Goal: Information Seeking & Learning: Learn about a topic

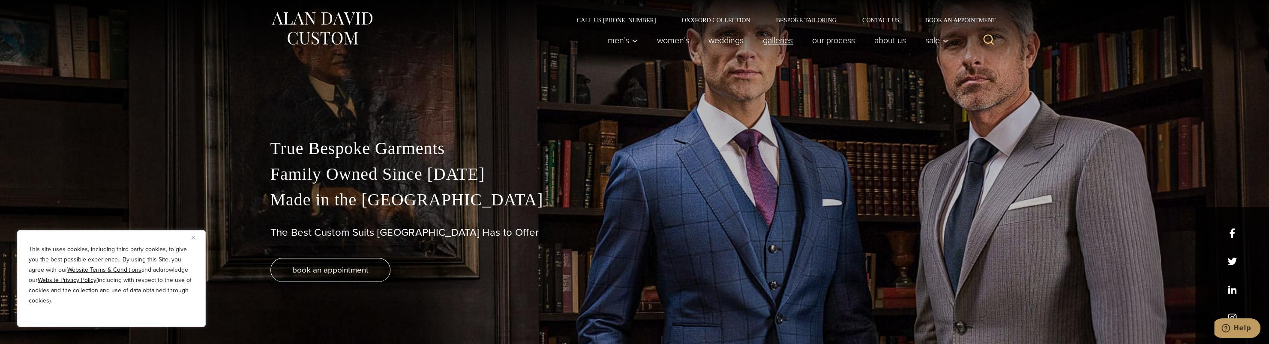
click at [786, 40] on link "Galleries" at bounding box center [777, 40] width 49 height 17
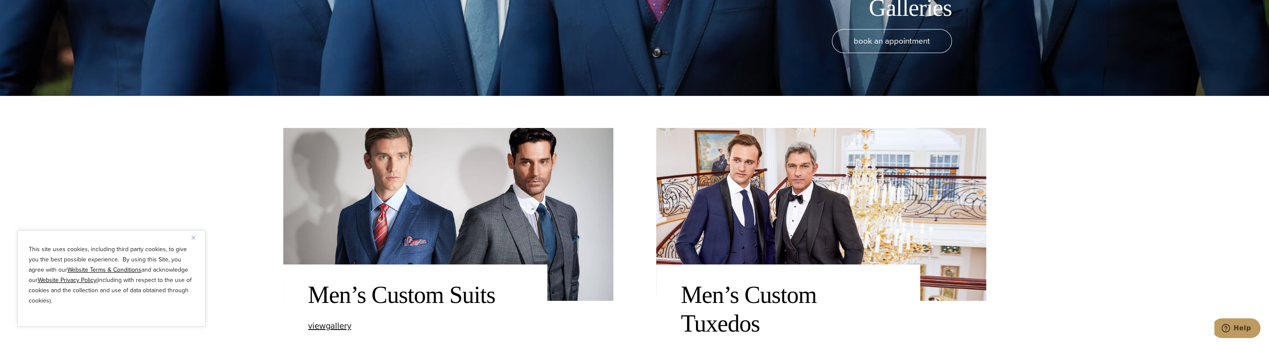
scroll to position [257, 0]
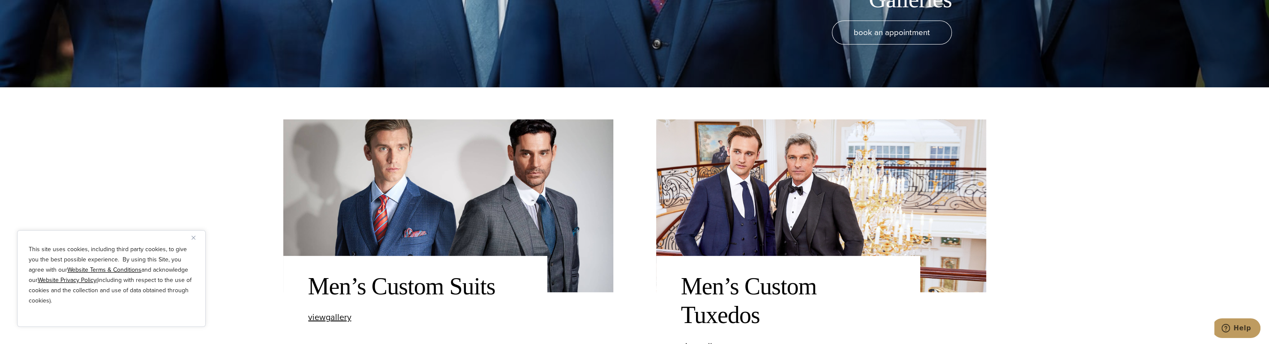
click at [814, 197] on img at bounding box center [821, 206] width 330 height 173
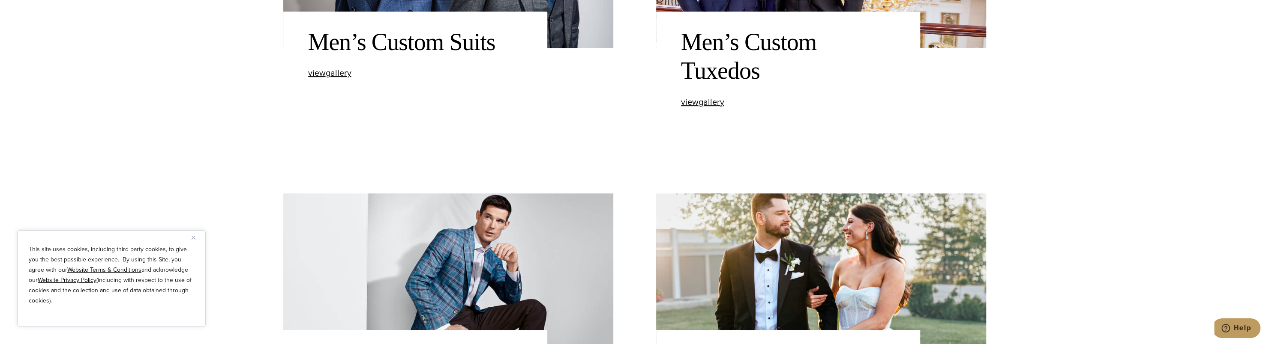
scroll to position [514, 0]
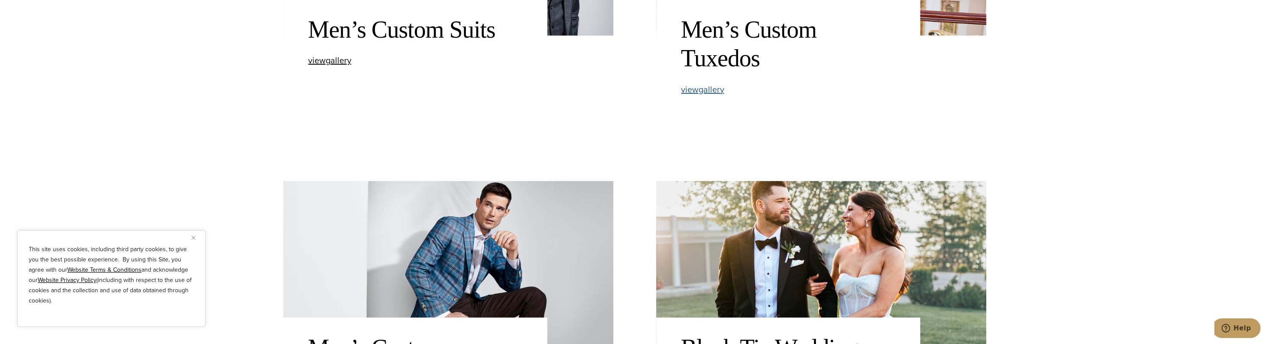
click at [716, 92] on span "view Men’s Custom Tuxedos gallery" at bounding box center [702, 89] width 43 height 13
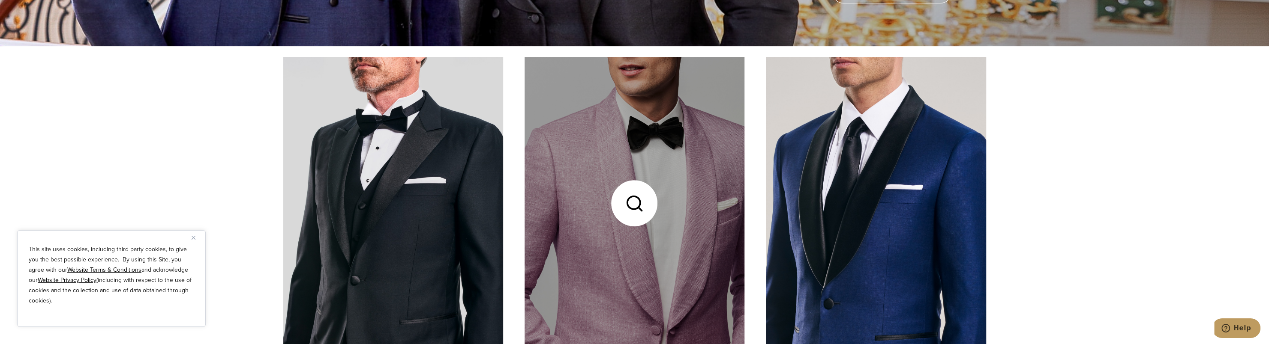
scroll to position [300, 0]
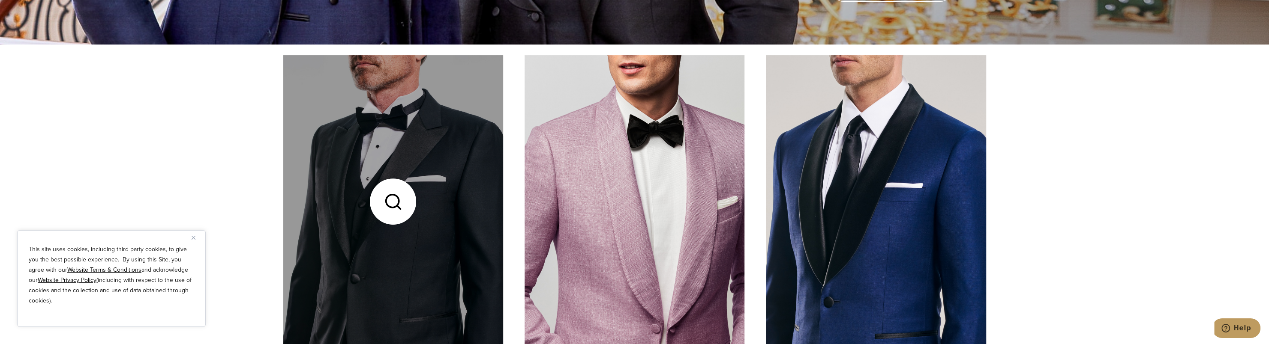
click at [452, 178] on link at bounding box center [393, 201] width 220 height 293
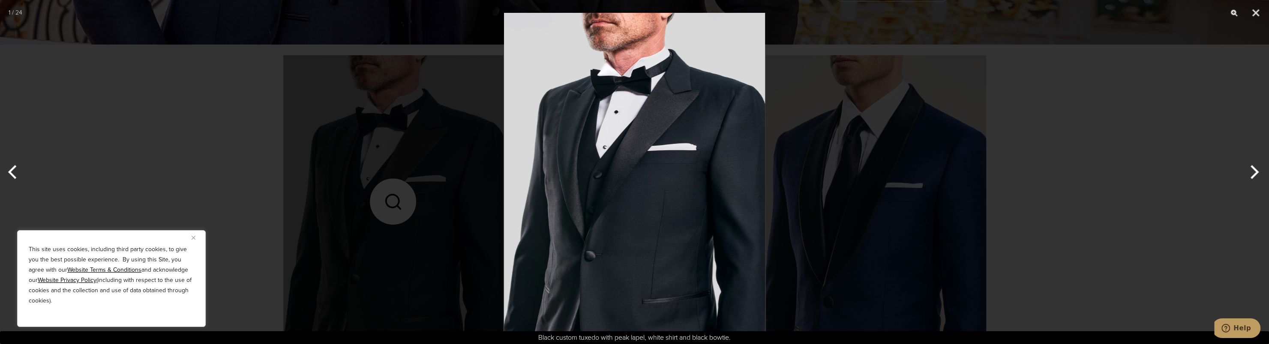
click at [1257, 169] on button "Next" at bounding box center [1253, 172] width 32 height 43
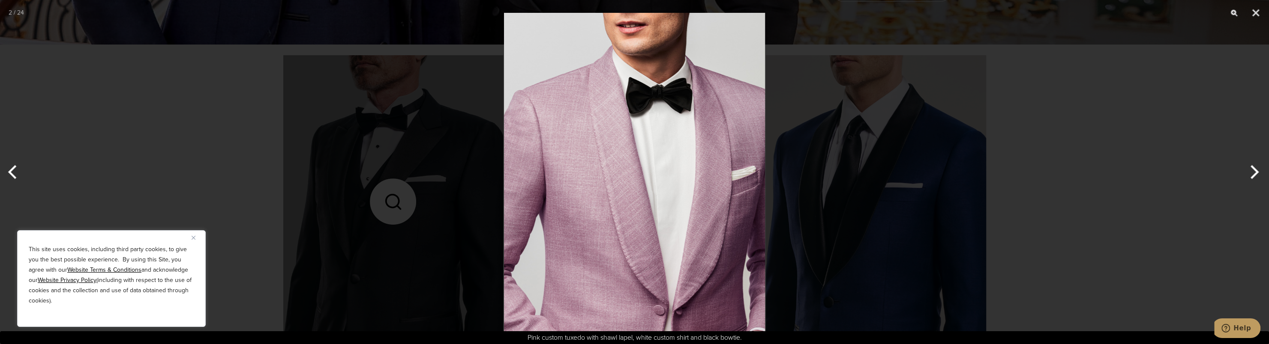
click at [1257, 169] on button "Next" at bounding box center [1253, 172] width 32 height 43
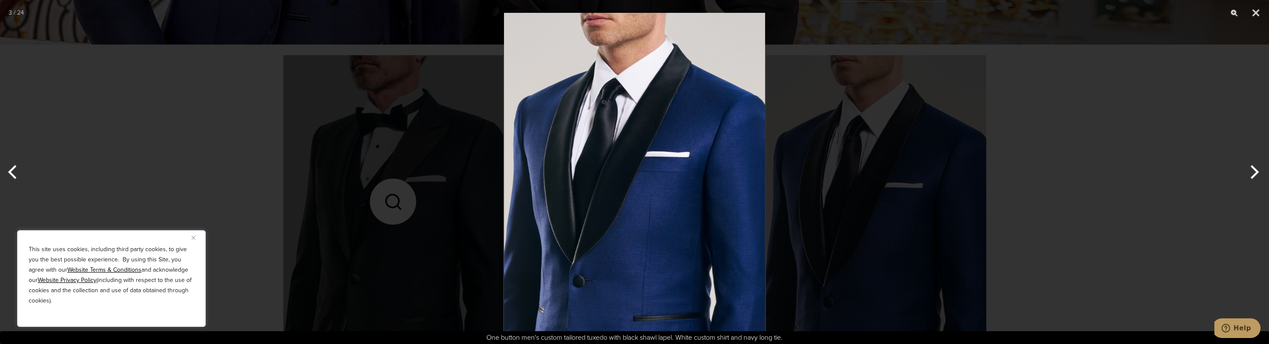
click at [1256, 169] on button "Next" at bounding box center [1253, 172] width 32 height 43
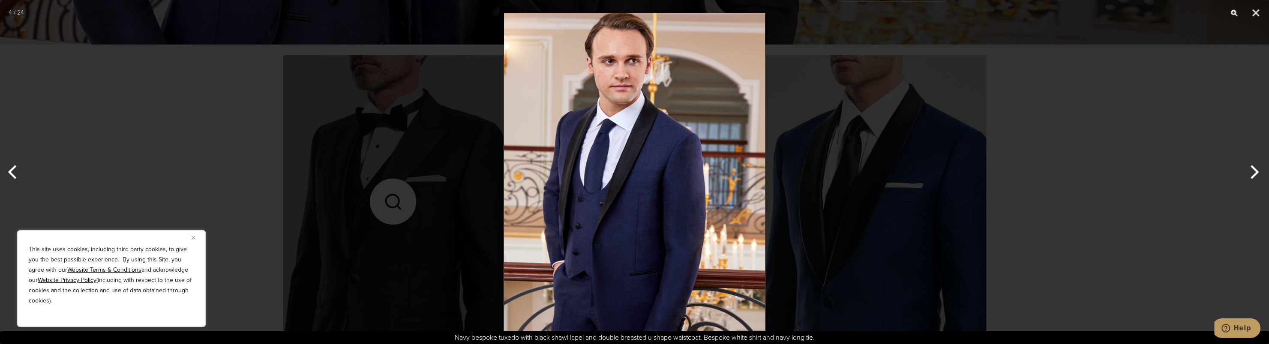
click at [1256, 168] on button "Next" at bounding box center [1253, 172] width 32 height 43
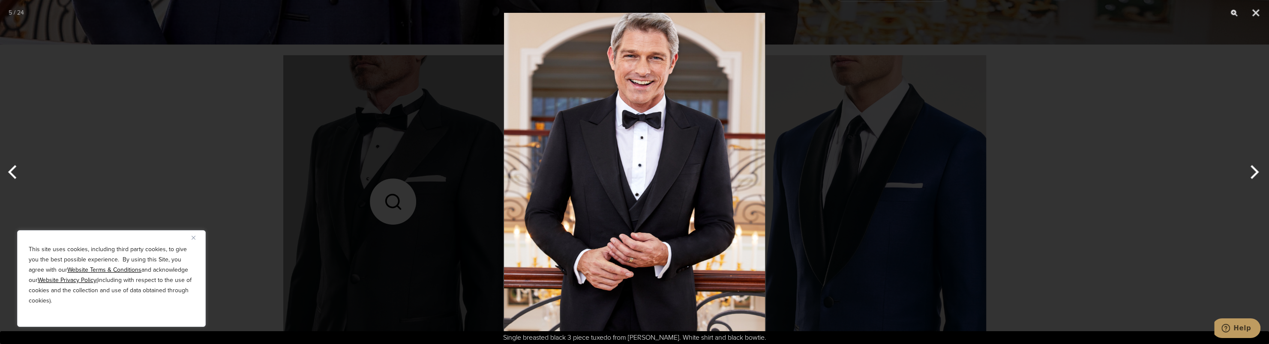
click at [1256, 168] on button "Next" at bounding box center [1253, 172] width 32 height 43
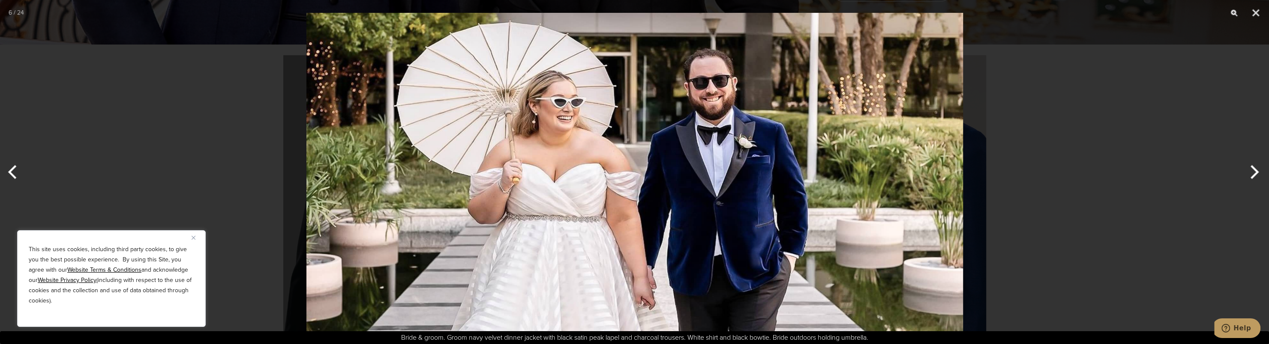
click at [1255, 168] on button "Next" at bounding box center [1253, 172] width 32 height 43
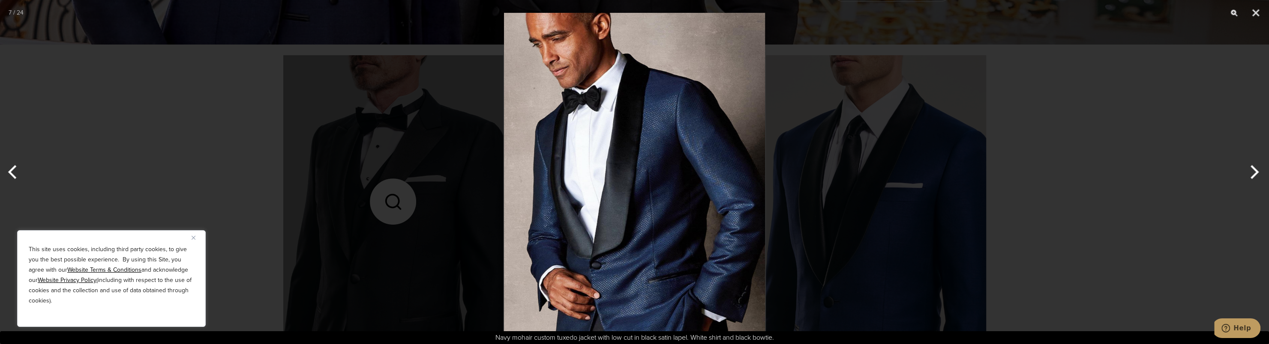
click at [1255, 168] on button "Next" at bounding box center [1253, 172] width 32 height 43
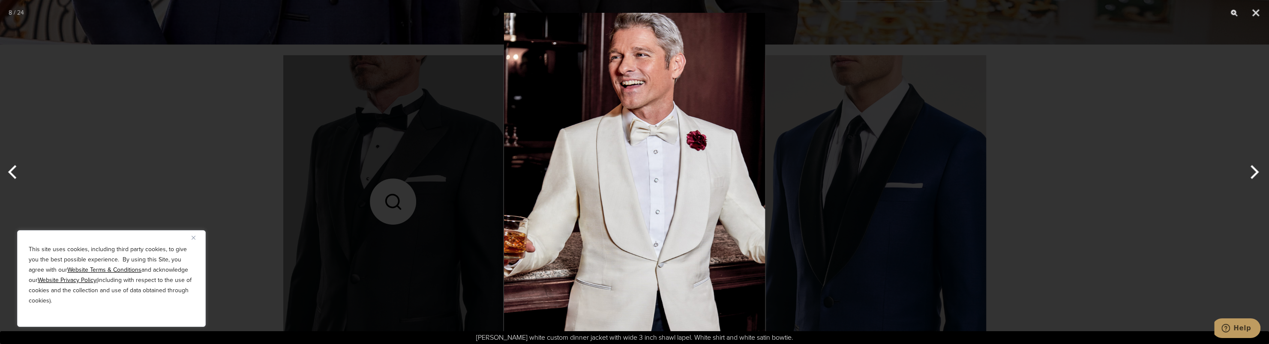
click at [1255, 168] on button "Next" at bounding box center [1253, 172] width 32 height 43
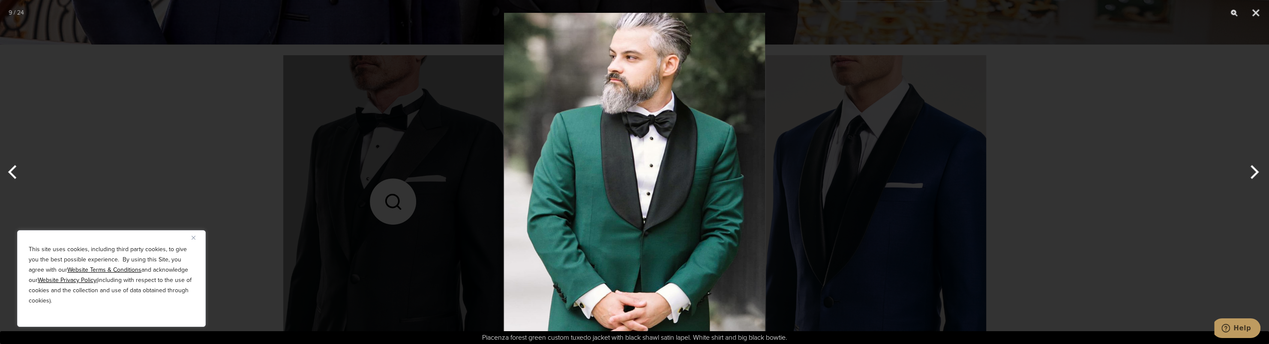
click at [1254, 167] on button "Next" at bounding box center [1253, 172] width 32 height 43
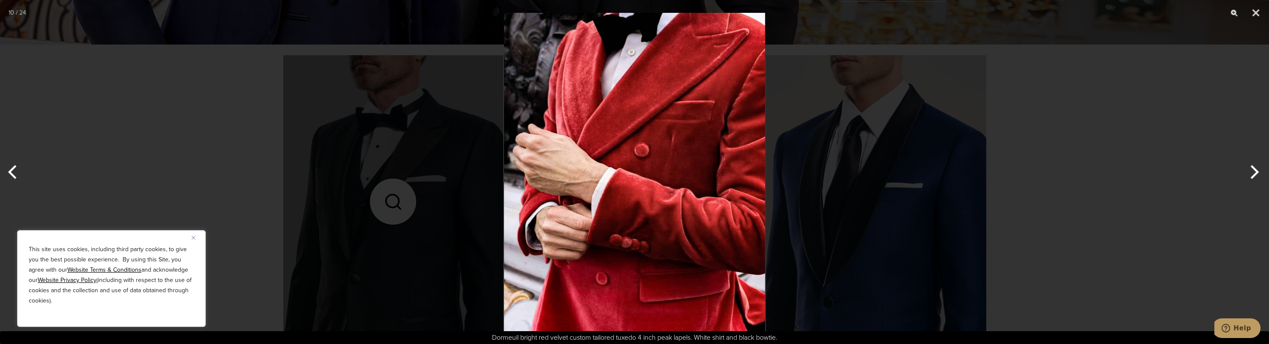
click at [1254, 167] on button "Next" at bounding box center [1253, 172] width 32 height 43
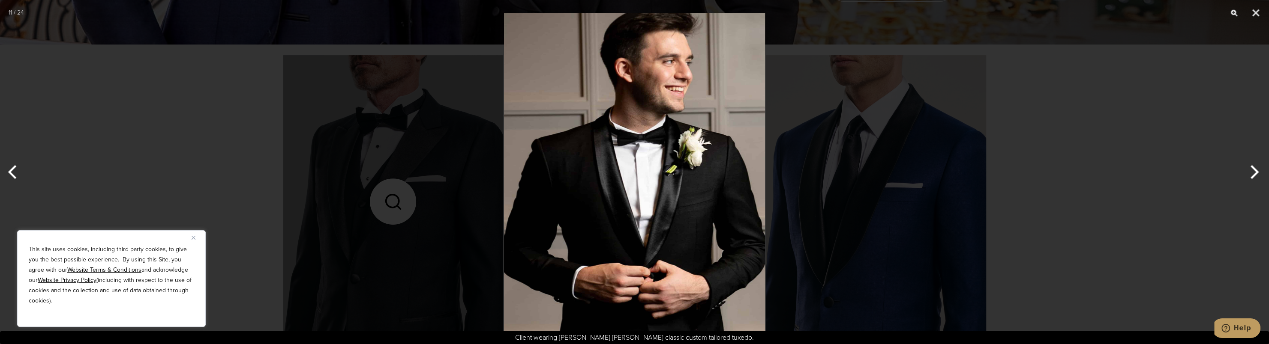
click at [1249, 166] on button "Next" at bounding box center [1253, 172] width 32 height 43
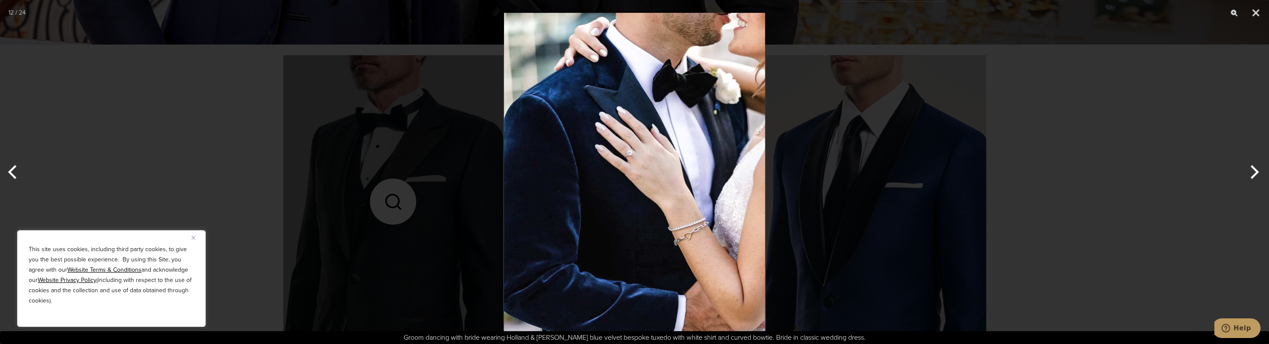
click at [1246, 166] on button "Next" at bounding box center [1253, 172] width 32 height 43
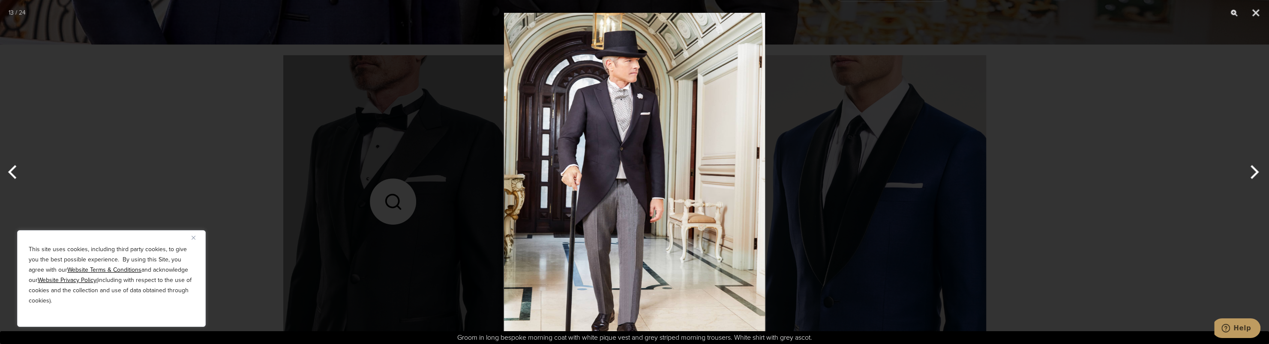
click at [1246, 166] on button "Next" at bounding box center [1253, 172] width 32 height 43
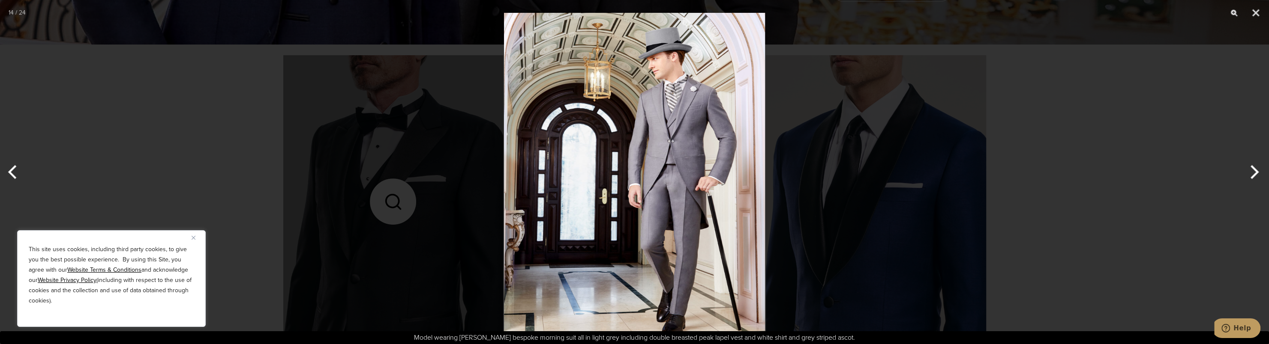
click at [1243, 166] on button "Next" at bounding box center [1253, 172] width 32 height 43
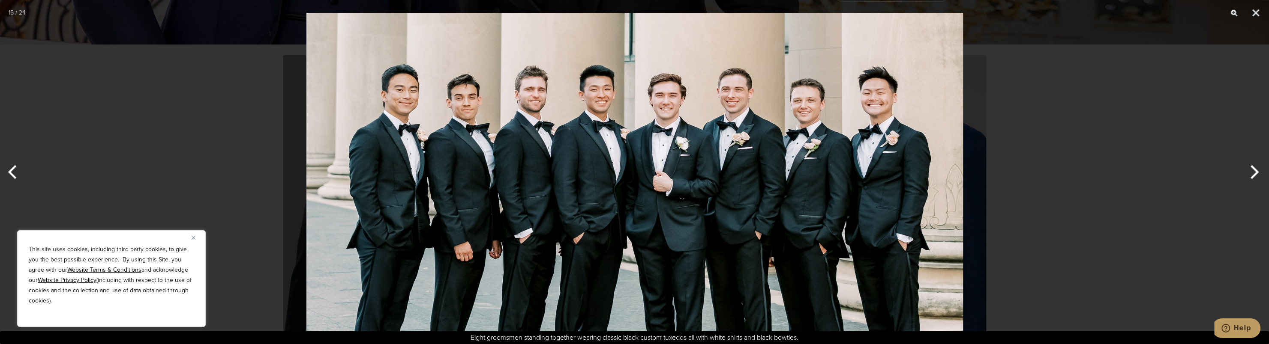
click at [1243, 166] on button "Next" at bounding box center [1253, 172] width 32 height 43
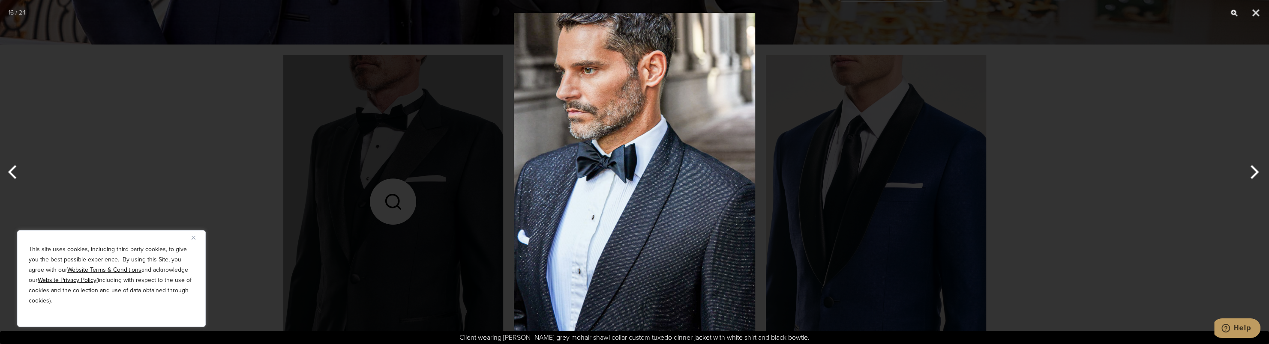
click at [1243, 166] on button "Next" at bounding box center [1253, 172] width 32 height 43
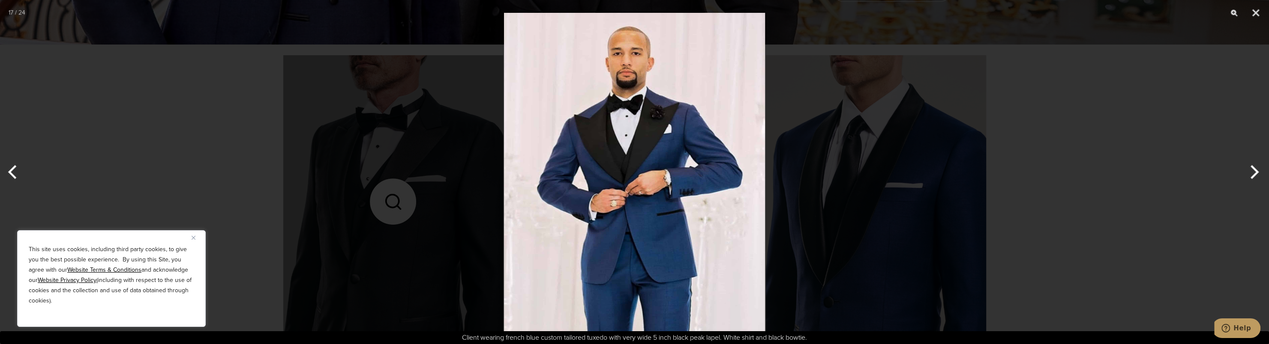
click at [1243, 166] on button "Next" at bounding box center [1253, 172] width 32 height 43
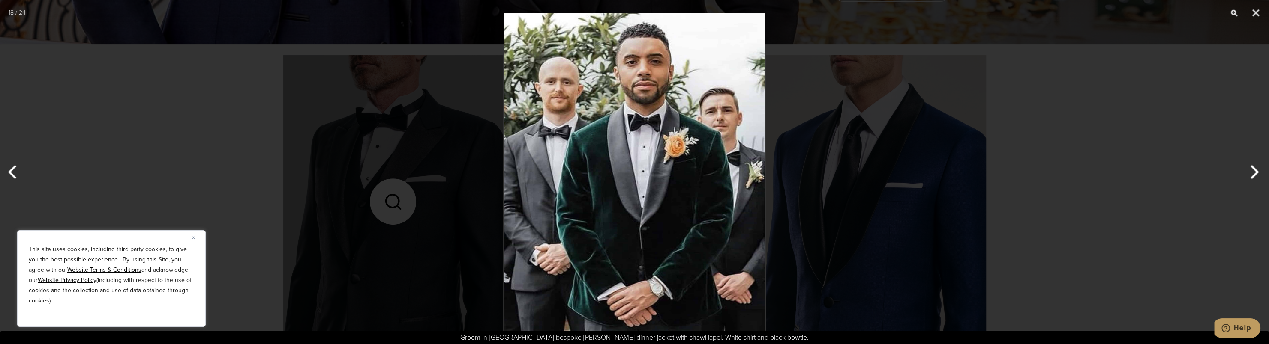
click at [1243, 166] on button "Next" at bounding box center [1253, 172] width 32 height 43
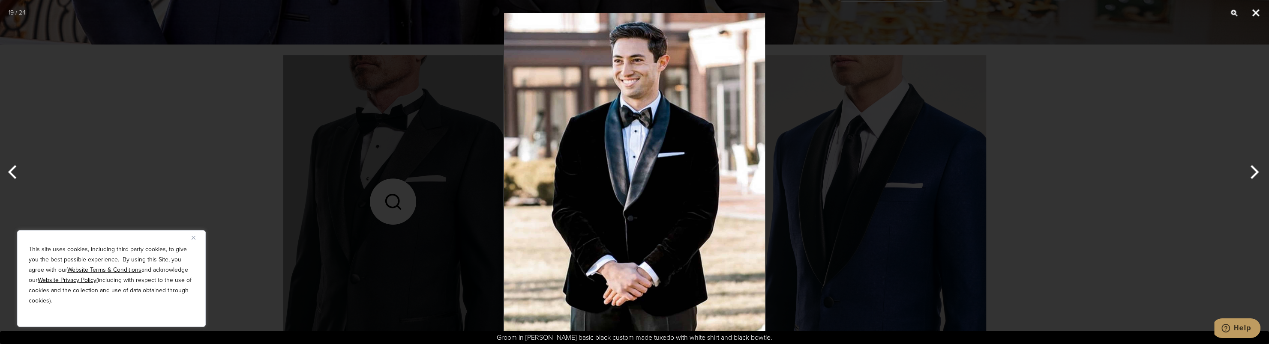
click at [1254, 10] on button "Close" at bounding box center [1255, 13] width 21 height 26
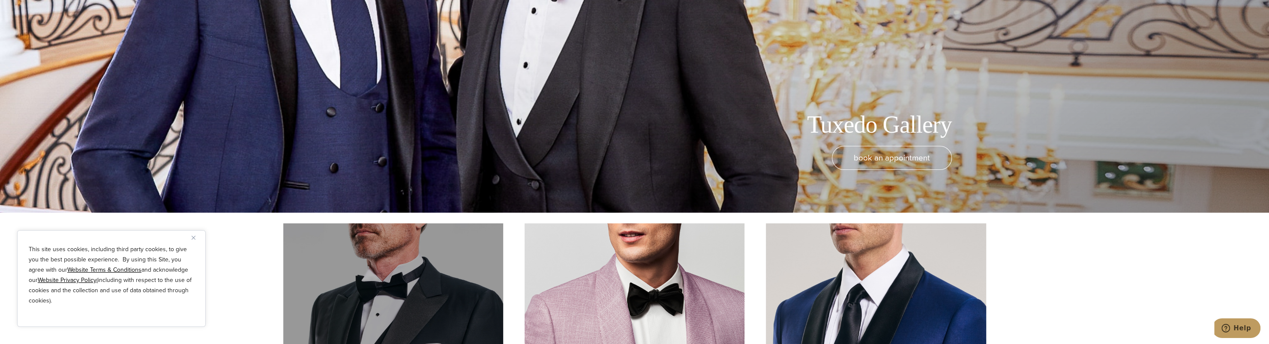
scroll to position [129, 0]
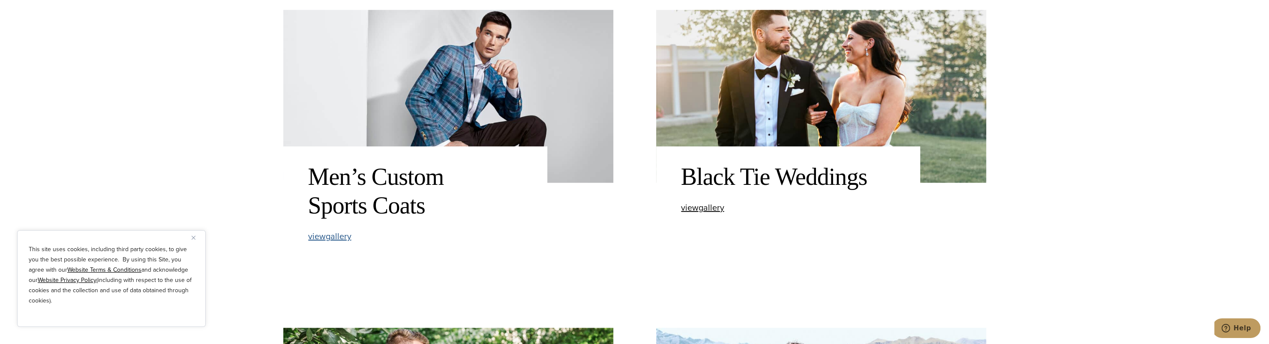
click at [347, 237] on span "view Men’s Custom Sports Coats gallery" at bounding box center [329, 236] width 43 height 13
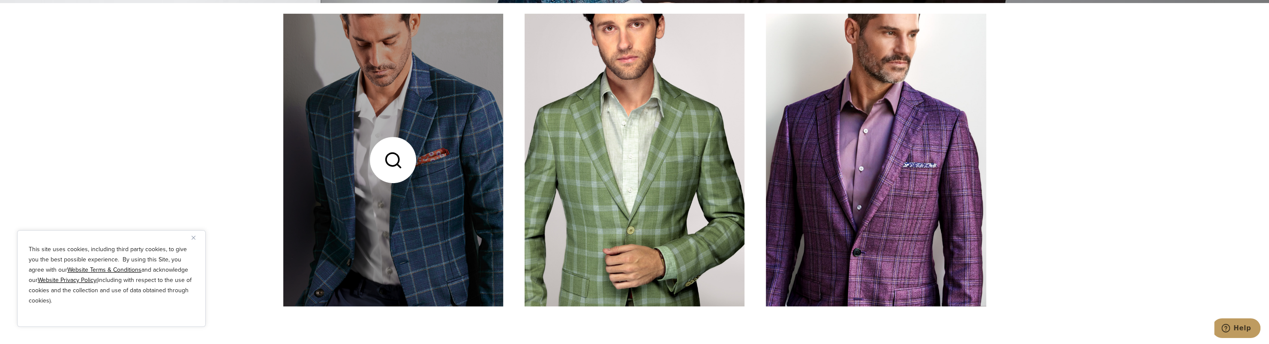
scroll to position [343, 0]
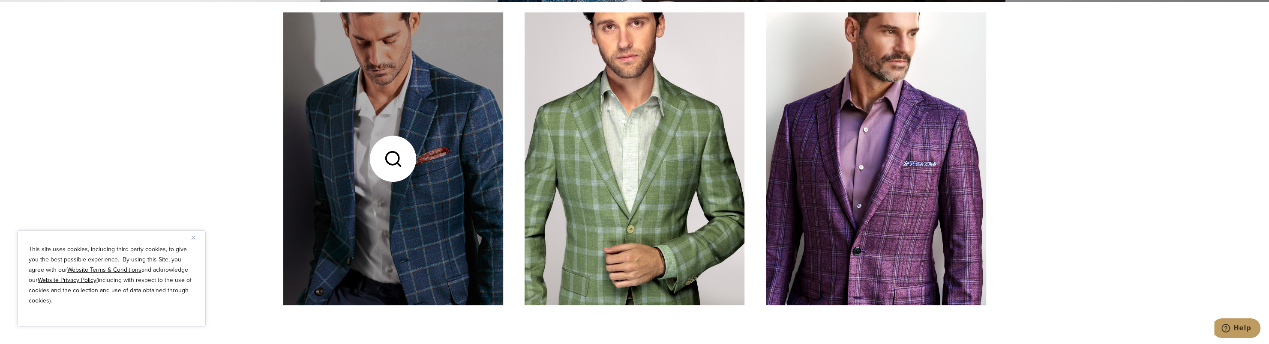
click at [482, 175] on link at bounding box center [393, 158] width 220 height 293
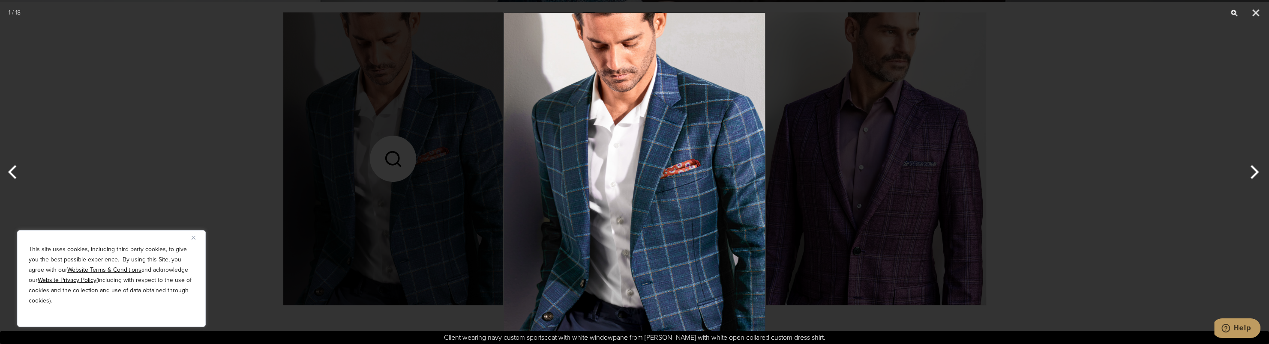
click at [1255, 173] on button "Next" at bounding box center [1253, 172] width 32 height 43
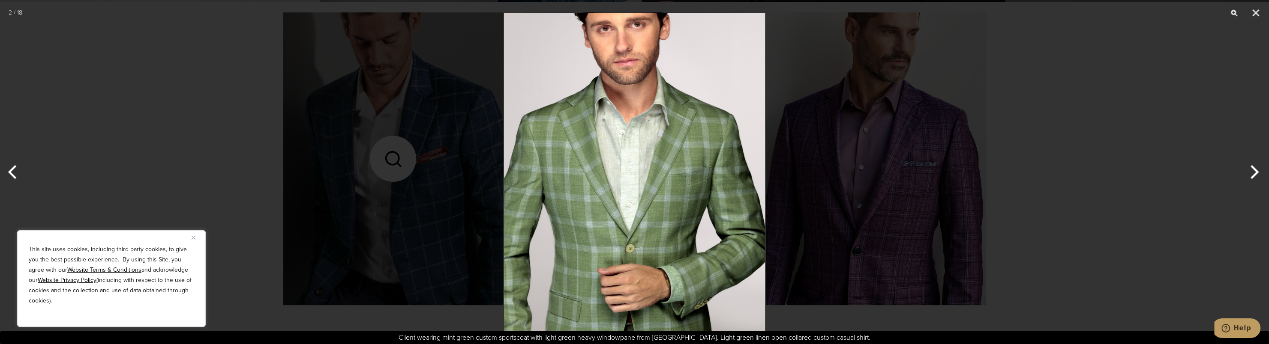
click at [1255, 172] on button "Next" at bounding box center [1253, 172] width 32 height 43
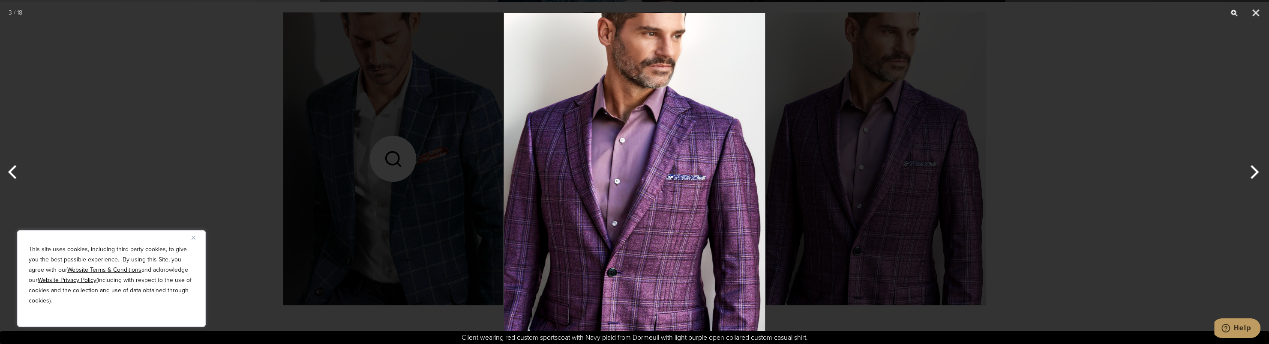
click at [1255, 172] on button "Next" at bounding box center [1253, 172] width 32 height 43
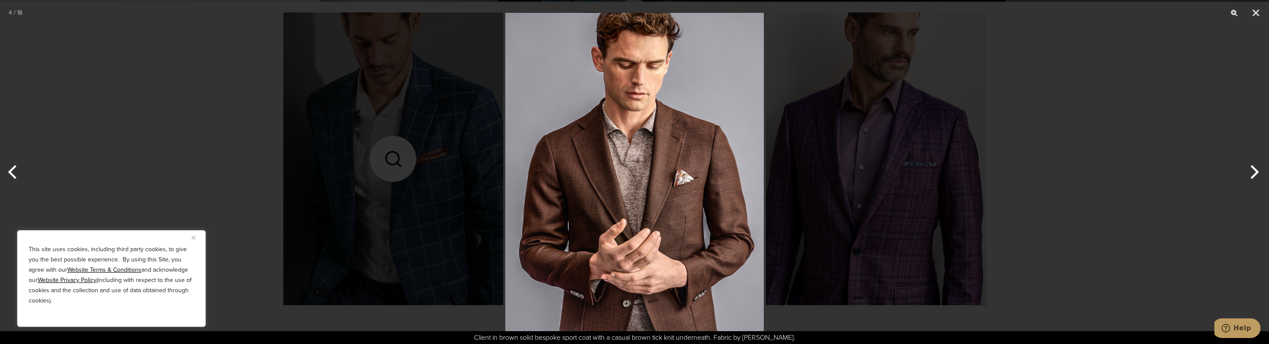
click at [1255, 172] on button "Next" at bounding box center [1253, 172] width 32 height 43
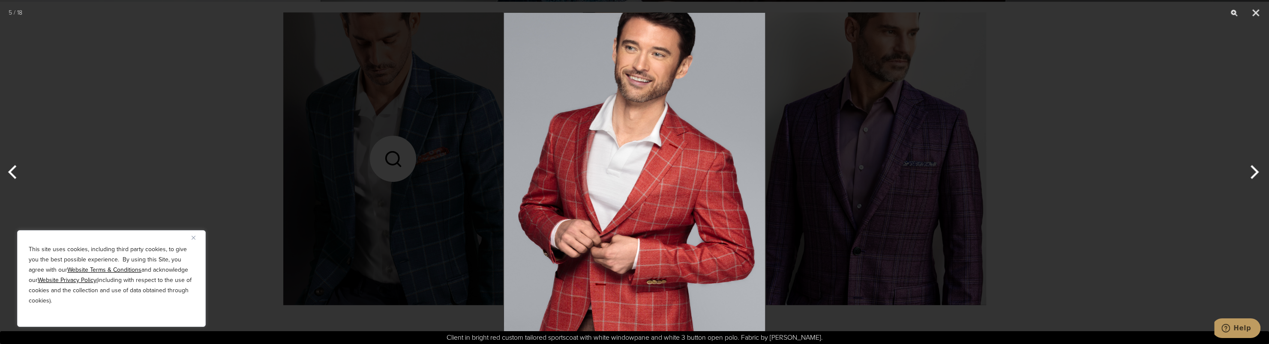
click at [1255, 172] on button "Next" at bounding box center [1253, 172] width 32 height 43
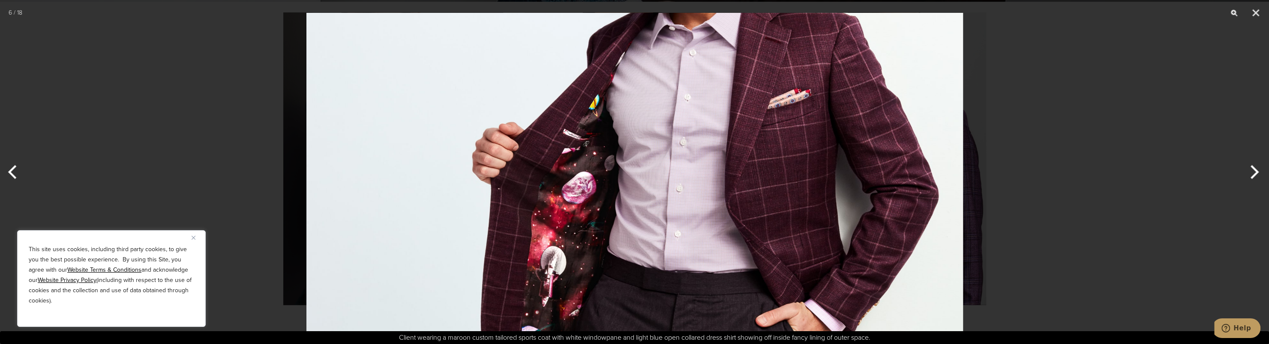
click at [1255, 172] on button "Next" at bounding box center [1253, 172] width 32 height 43
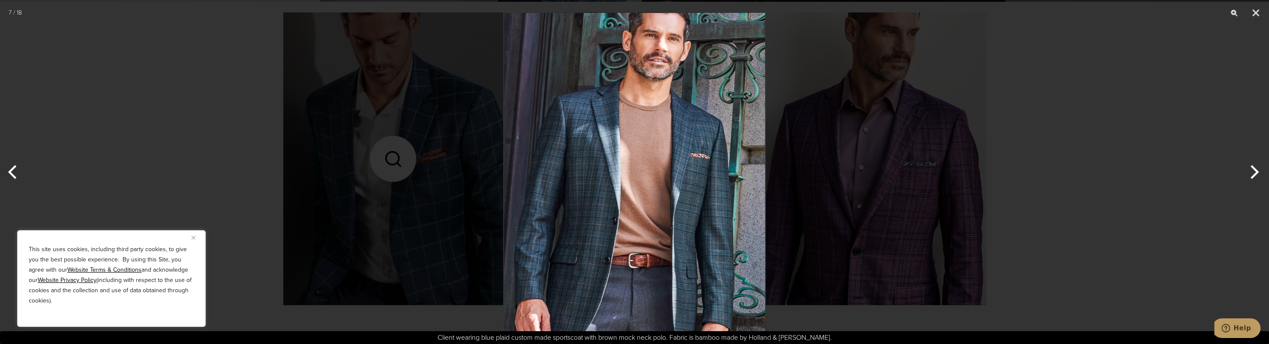
click at [1255, 172] on button "Next" at bounding box center [1253, 172] width 32 height 43
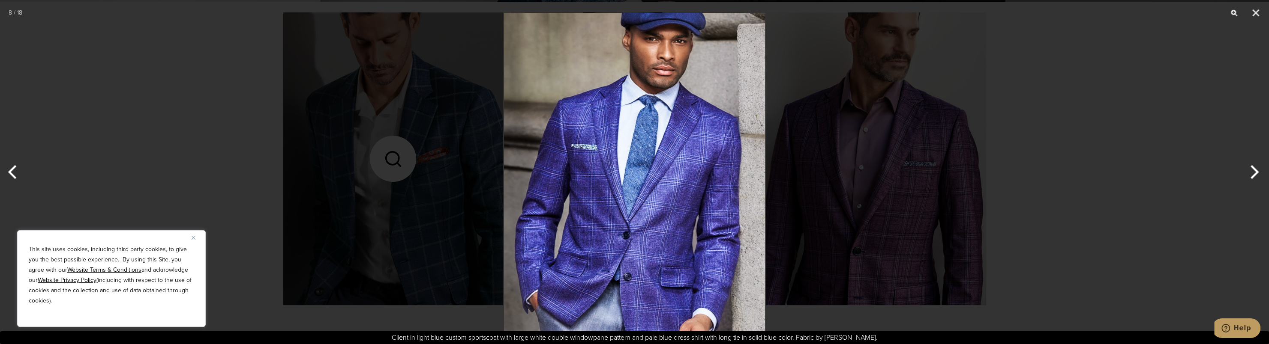
click at [1255, 174] on button "Next" at bounding box center [1253, 172] width 32 height 43
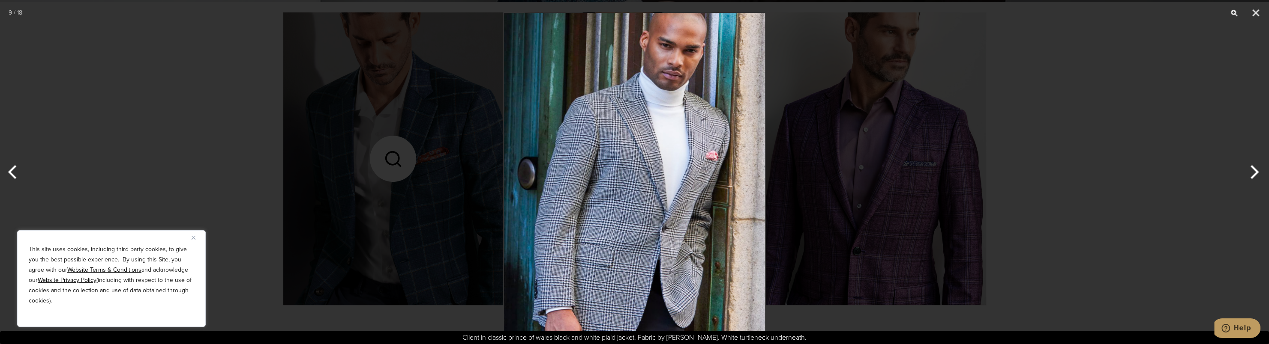
click at [1252, 169] on button "Next" at bounding box center [1253, 172] width 32 height 43
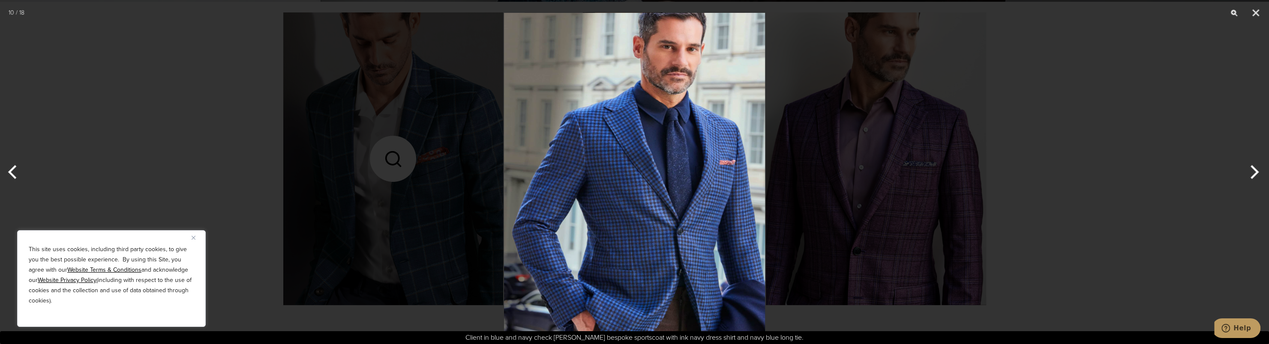
click at [1251, 170] on button "Next" at bounding box center [1253, 172] width 32 height 43
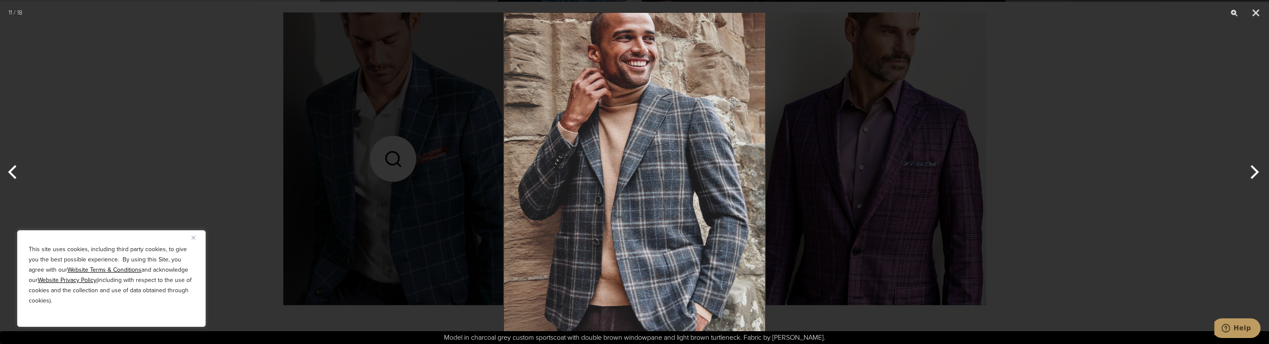
click at [1254, 168] on button "Next" at bounding box center [1253, 172] width 32 height 43
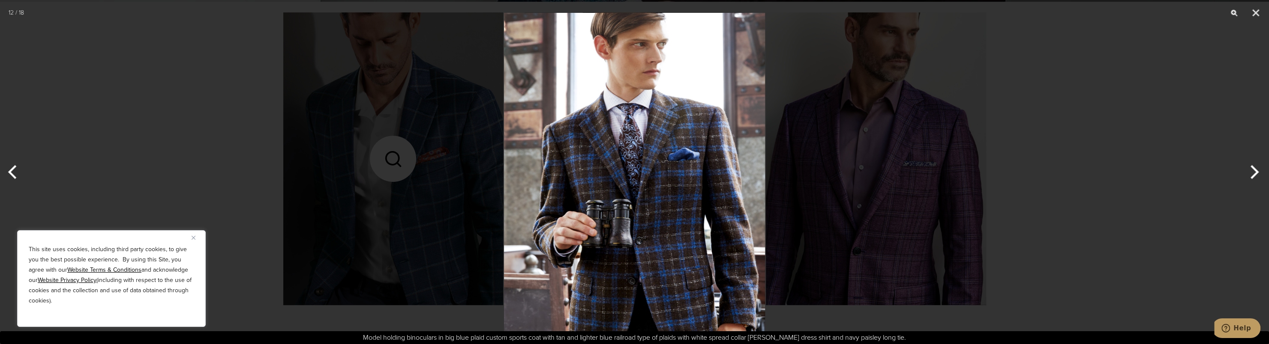
click at [1254, 168] on button "Next" at bounding box center [1253, 172] width 32 height 43
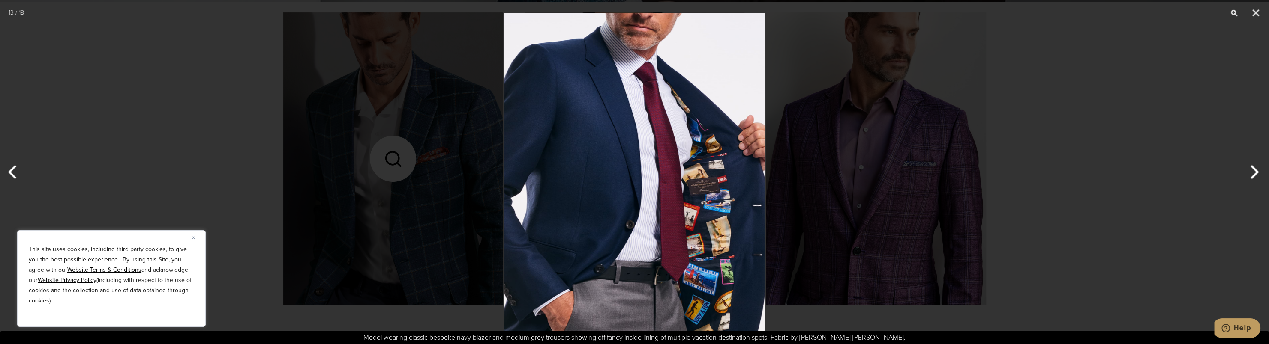
click at [1254, 168] on button "Next" at bounding box center [1253, 172] width 32 height 43
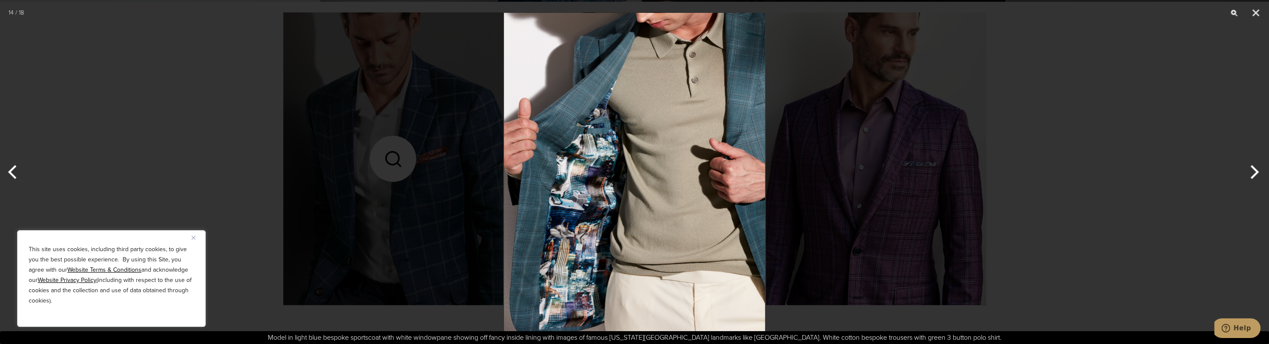
click at [1254, 168] on button "Next" at bounding box center [1253, 172] width 32 height 43
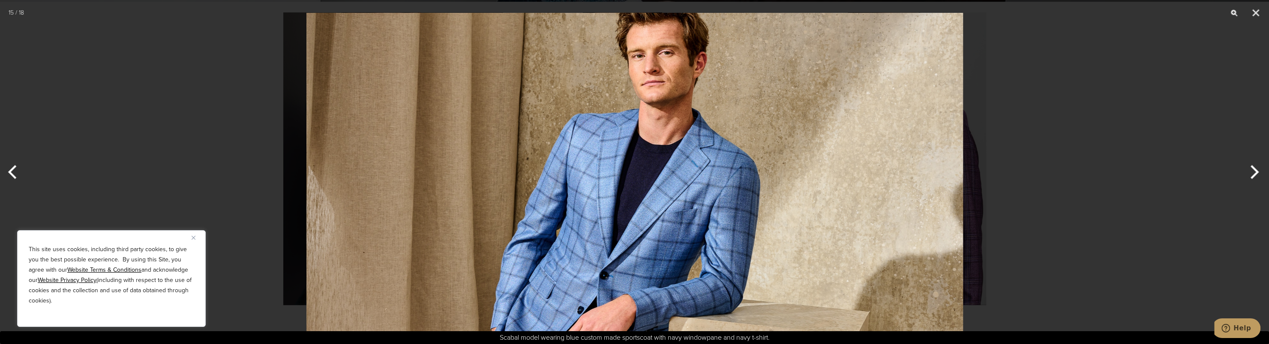
click at [1255, 167] on button "Next" at bounding box center [1253, 172] width 32 height 43
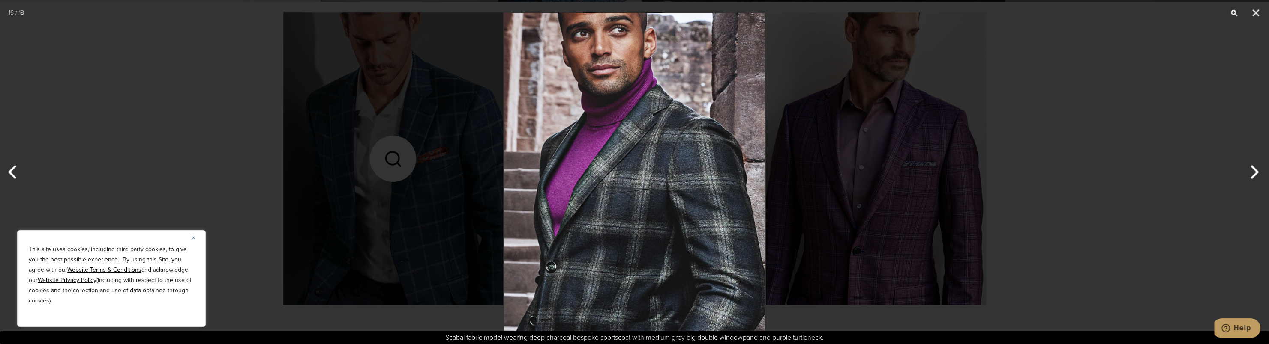
click at [1255, 167] on button "Next" at bounding box center [1253, 172] width 32 height 43
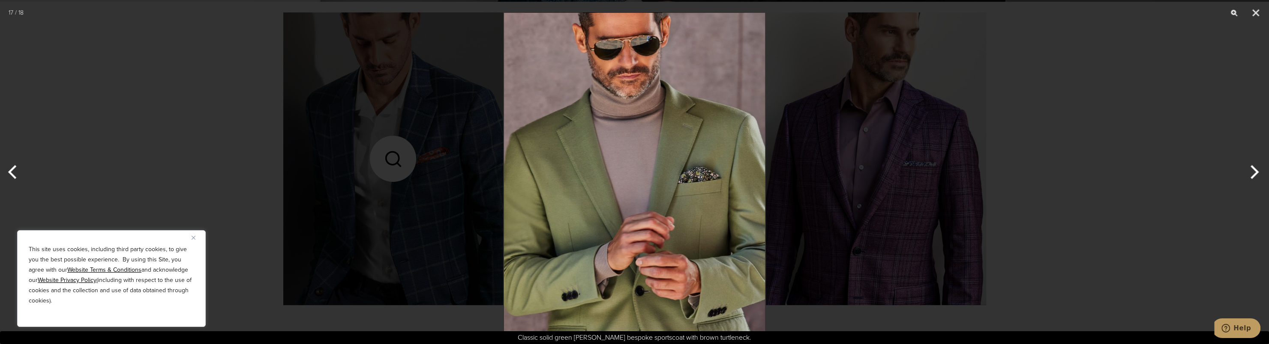
click at [1255, 167] on button "Next" at bounding box center [1253, 172] width 32 height 43
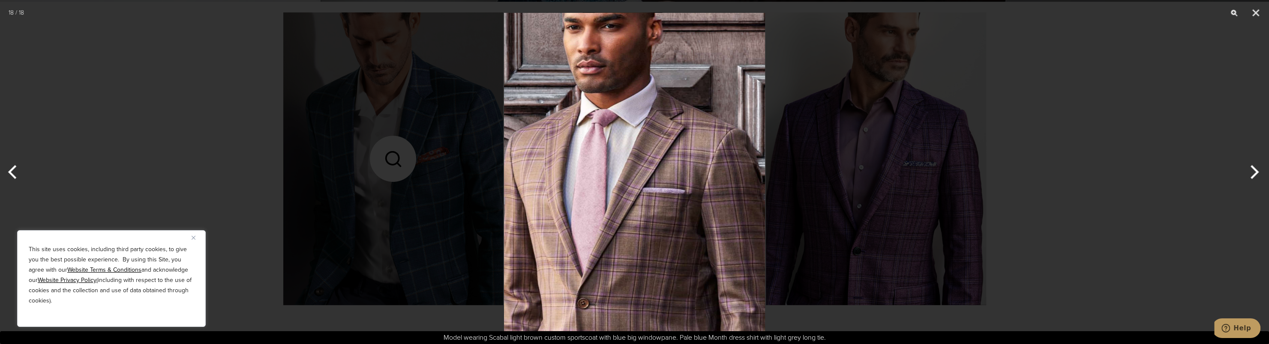
click at [1255, 167] on button "Next" at bounding box center [1253, 172] width 32 height 43
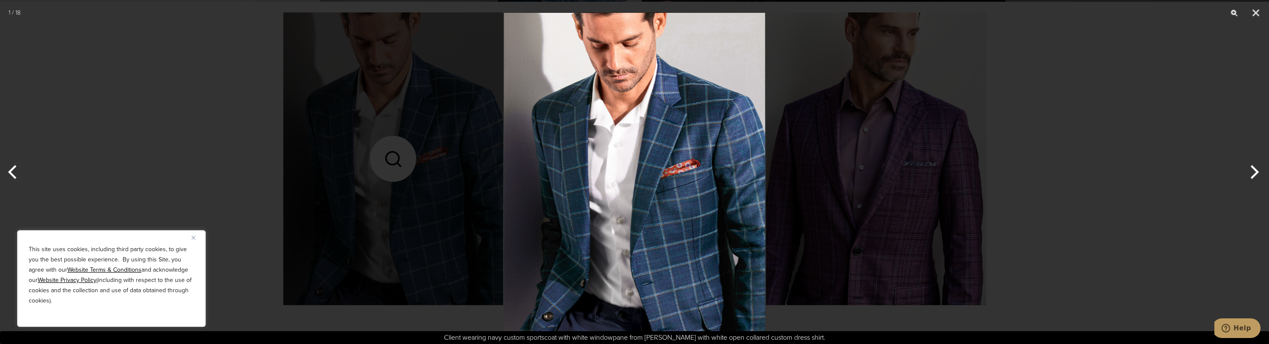
click at [1255, 167] on button "Next" at bounding box center [1253, 172] width 32 height 43
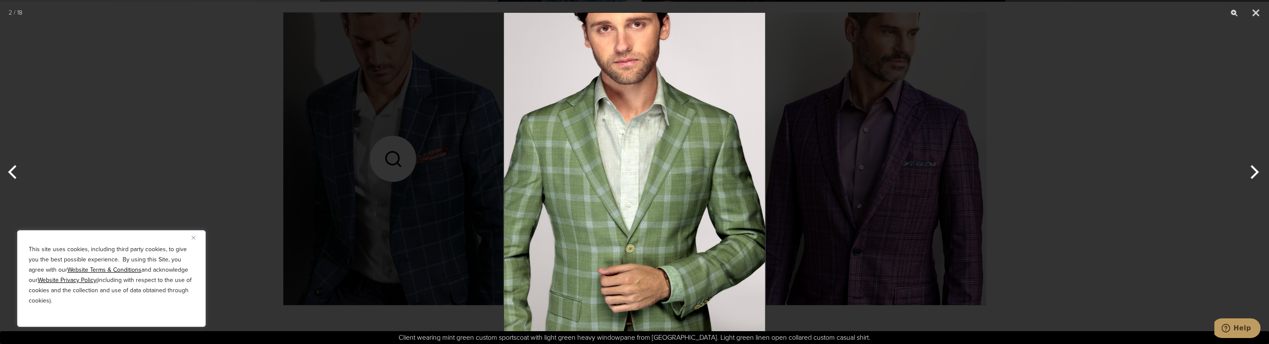
click at [1255, 167] on button "Next" at bounding box center [1253, 172] width 32 height 43
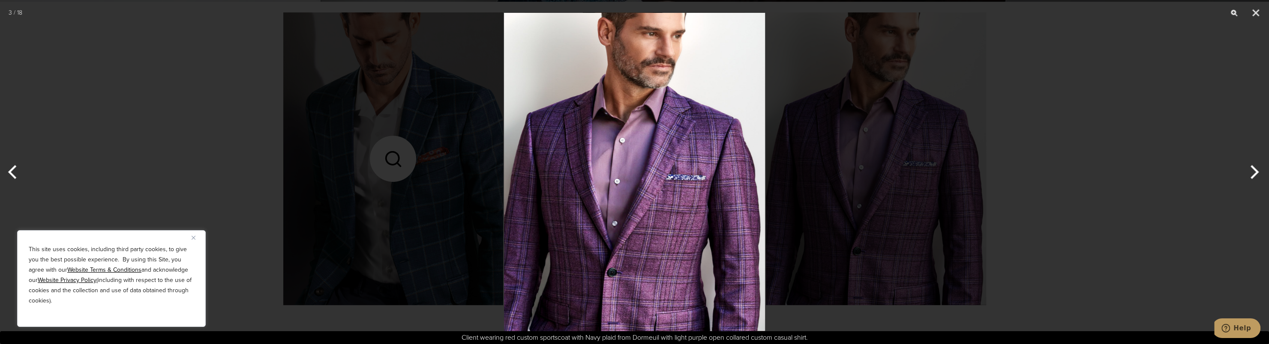
click at [1255, 167] on button "Next" at bounding box center [1253, 172] width 32 height 43
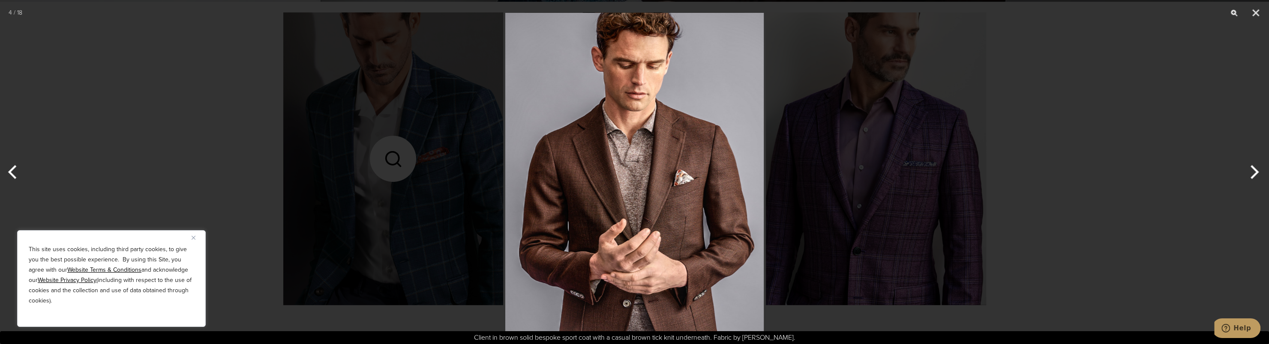
click at [1255, 167] on button "Next" at bounding box center [1253, 172] width 32 height 43
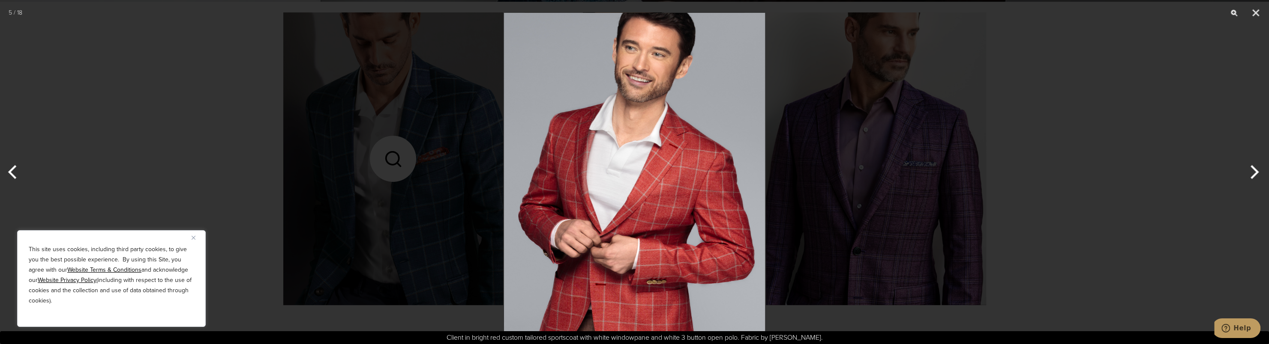
click at [1255, 167] on button "Next" at bounding box center [1253, 172] width 32 height 43
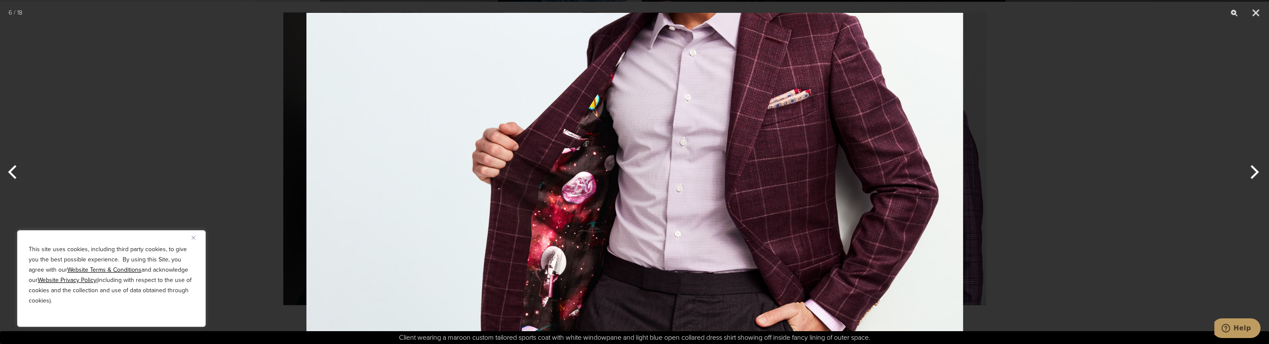
click at [1255, 167] on button "Next" at bounding box center [1253, 172] width 32 height 43
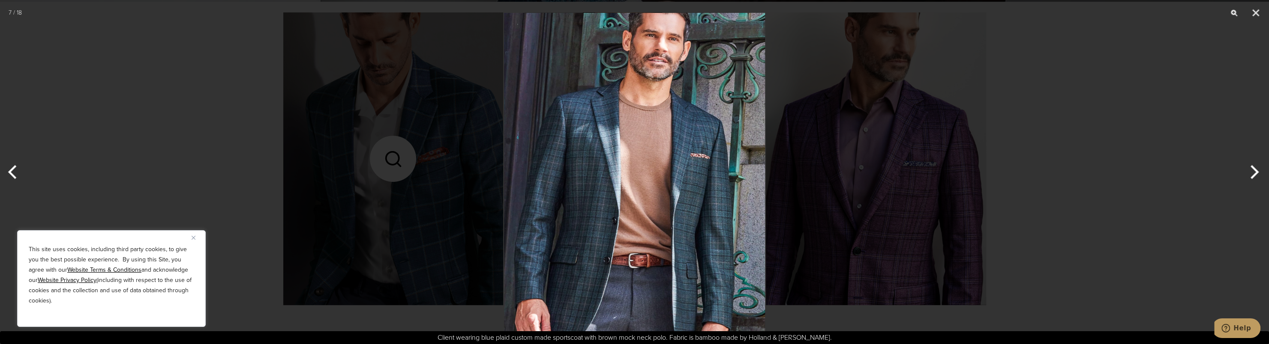
click at [1255, 174] on button "Next" at bounding box center [1253, 172] width 32 height 43
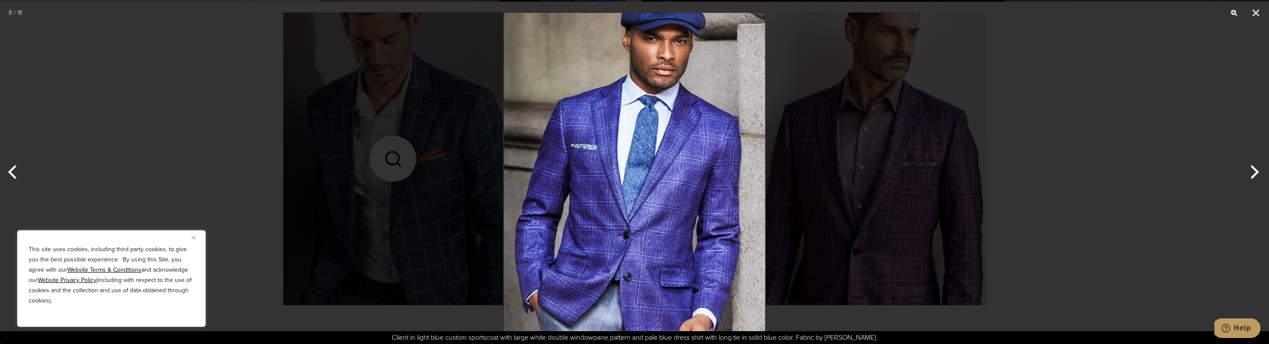
click at [1255, 174] on button "Next" at bounding box center [1253, 172] width 32 height 43
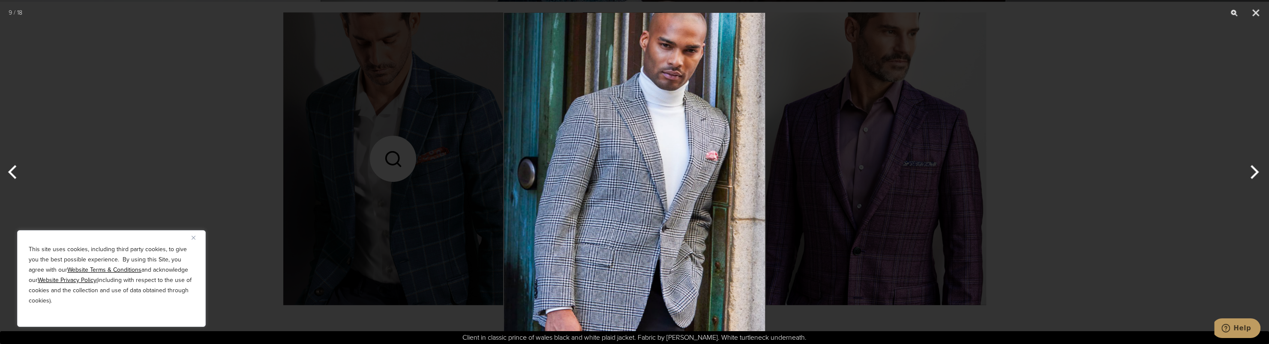
click at [1255, 174] on button "Next" at bounding box center [1253, 172] width 32 height 43
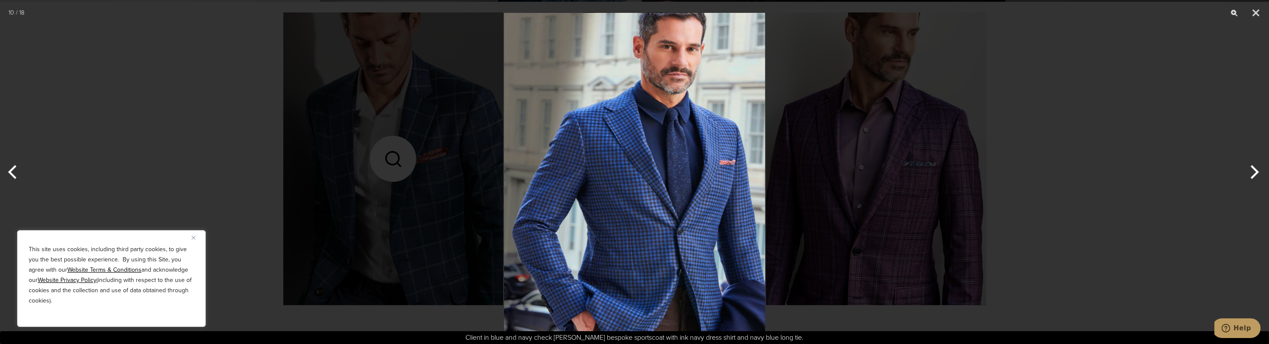
click at [1255, 174] on button "Next" at bounding box center [1253, 172] width 32 height 43
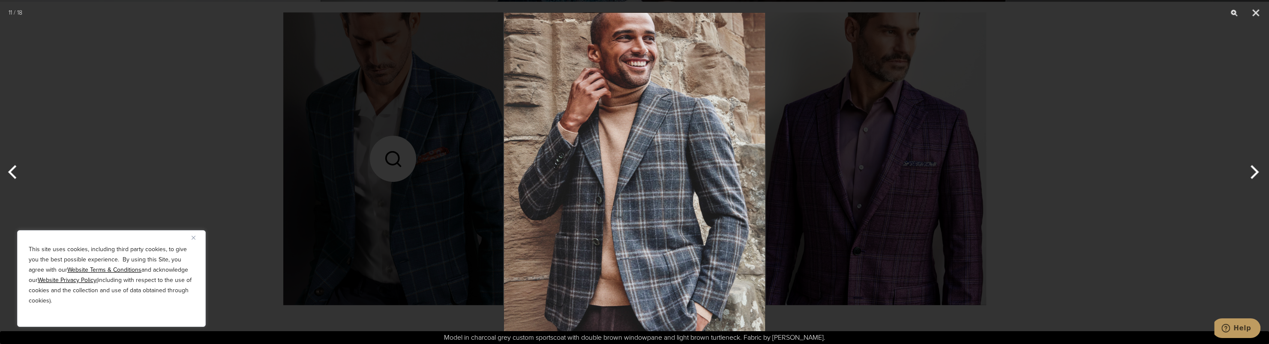
click at [1255, 174] on button "Next" at bounding box center [1253, 172] width 32 height 43
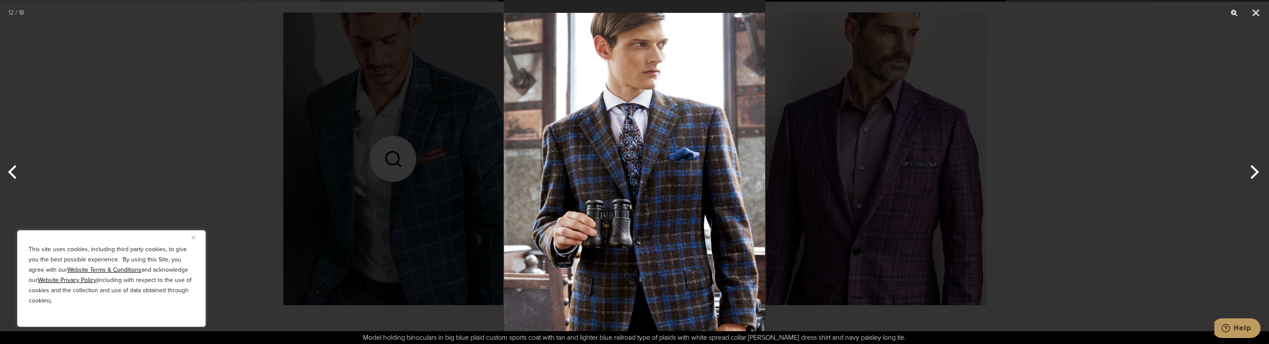
click at [1255, 174] on button "Next" at bounding box center [1253, 172] width 32 height 43
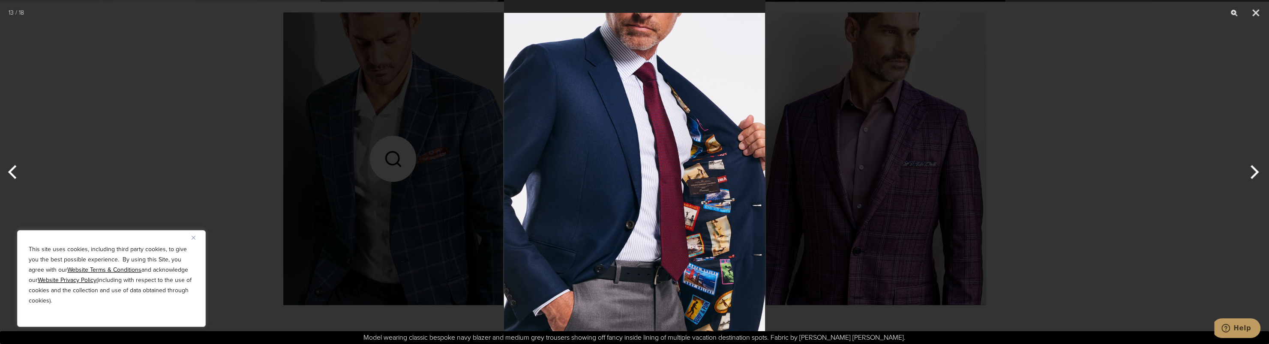
click at [1255, 174] on button "Next" at bounding box center [1253, 172] width 32 height 43
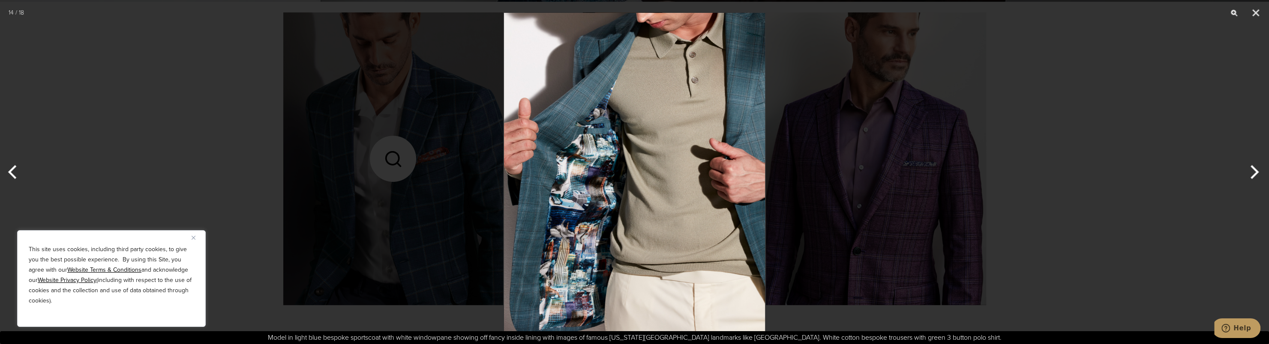
click at [1255, 174] on button "Next" at bounding box center [1253, 172] width 32 height 43
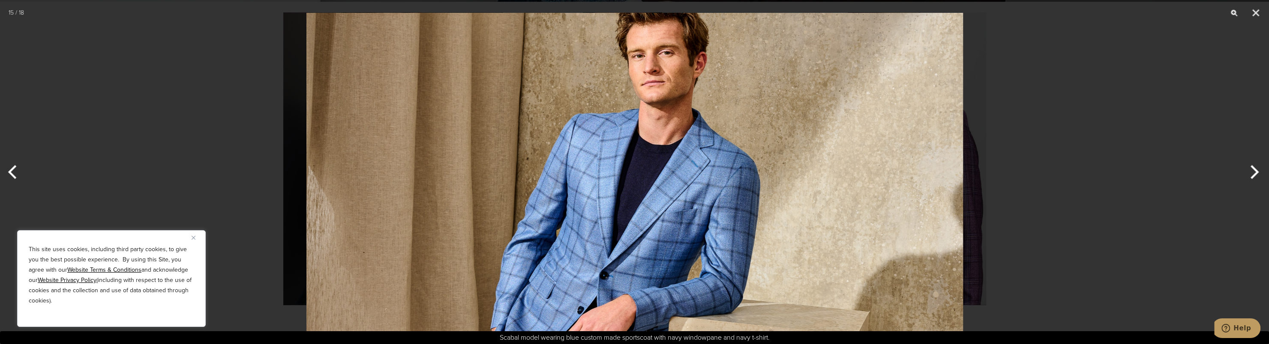
click at [1255, 174] on button "Next" at bounding box center [1253, 172] width 32 height 43
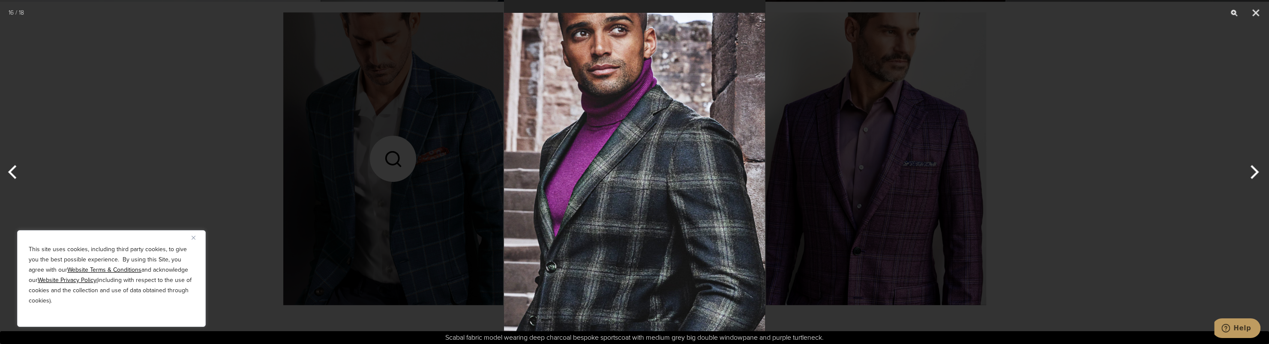
click at [1255, 174] on button "Next" at bounding box center [1253, 172] width 32 height 43
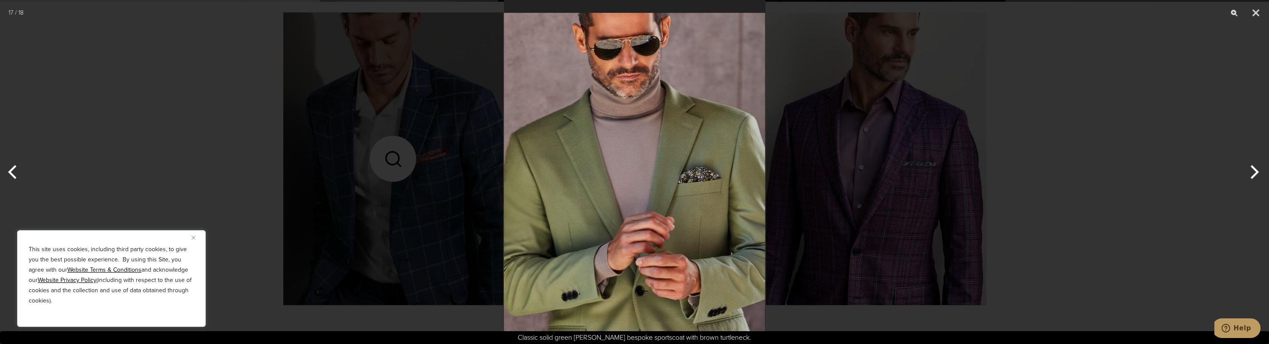
click at [1255, 174] on button "Next" at bounding box center [1253, 172] width 32 height 43
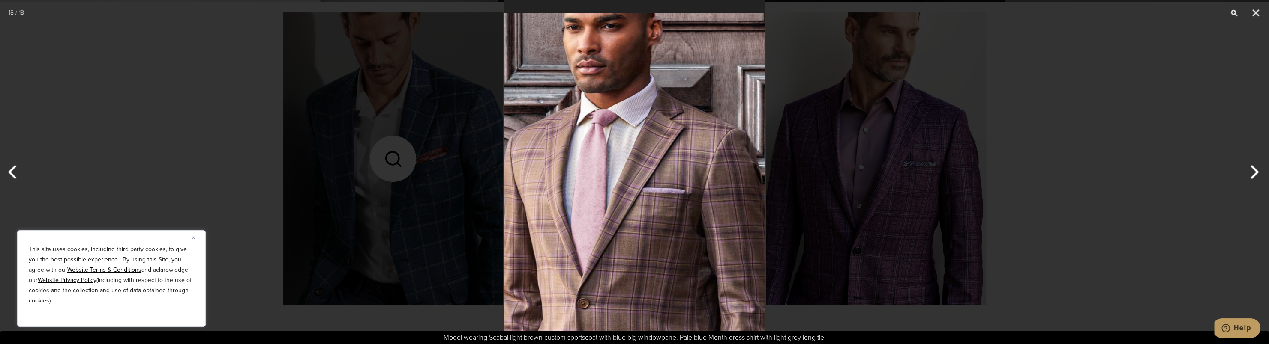
click at [1255, 174] on button "Next" at bounding box center [1253, 172] width 32 height 43
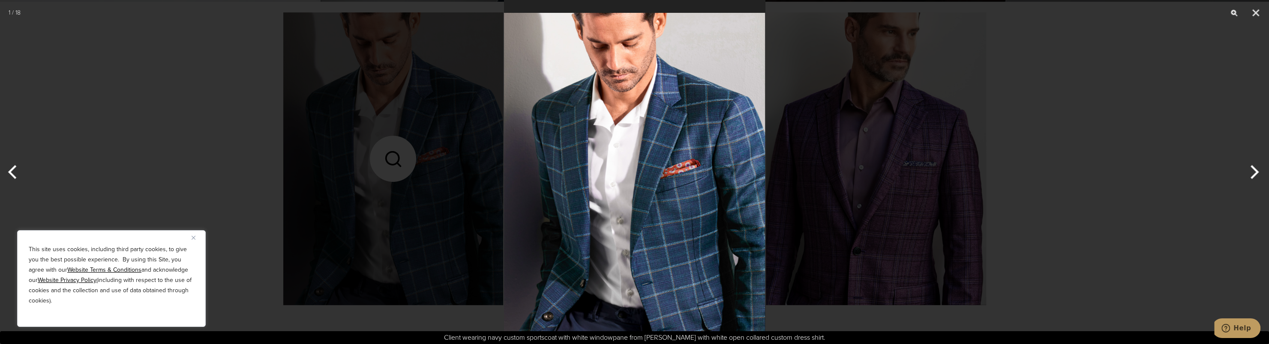
click at [1255, 174] on button "Next" at bounding box center [1253, 172] width 32 height 43
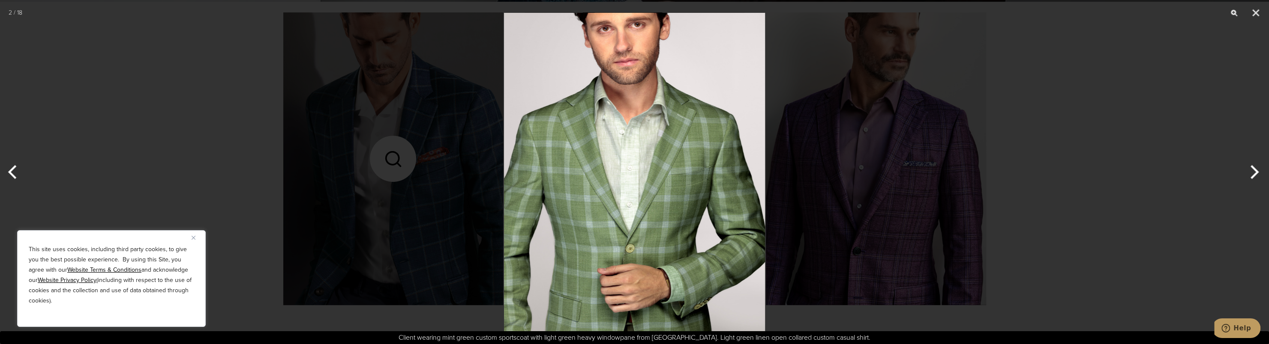
click at [1254, 173] on button "Next" at bounding box center [1253, 172] width 32 height 43
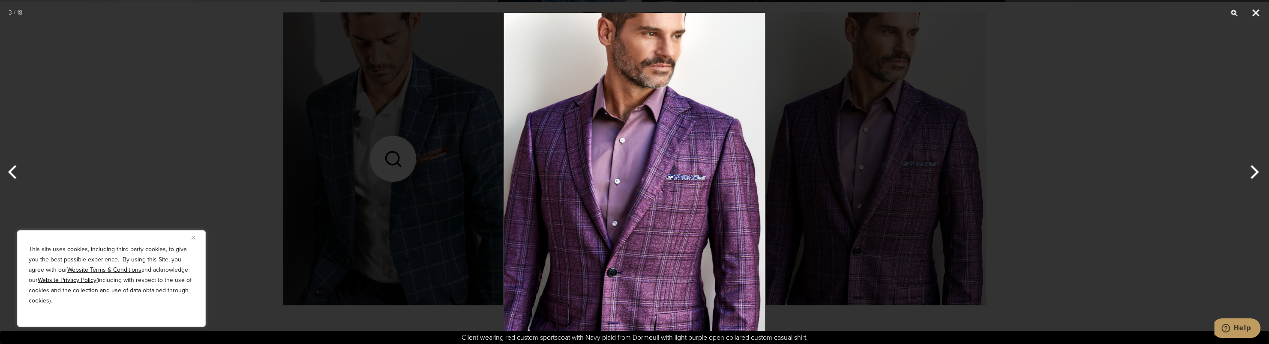
click at [1255, 12] on button "Close" at bounding box center [1255, 13] width 21 height 26
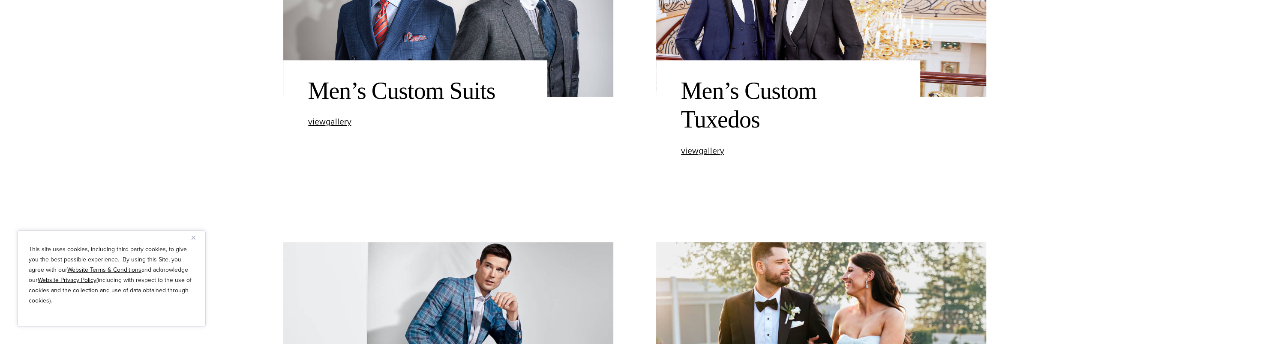
scroll to position [428, 0]
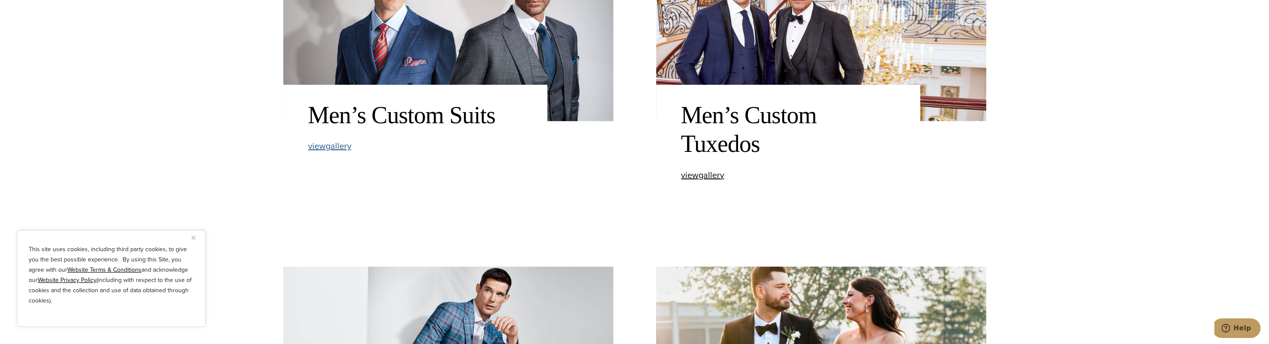
click at [320, 146] on span "view Men’s Custom Suits gallery" at bounding box center [329, 146] width 43 height 13
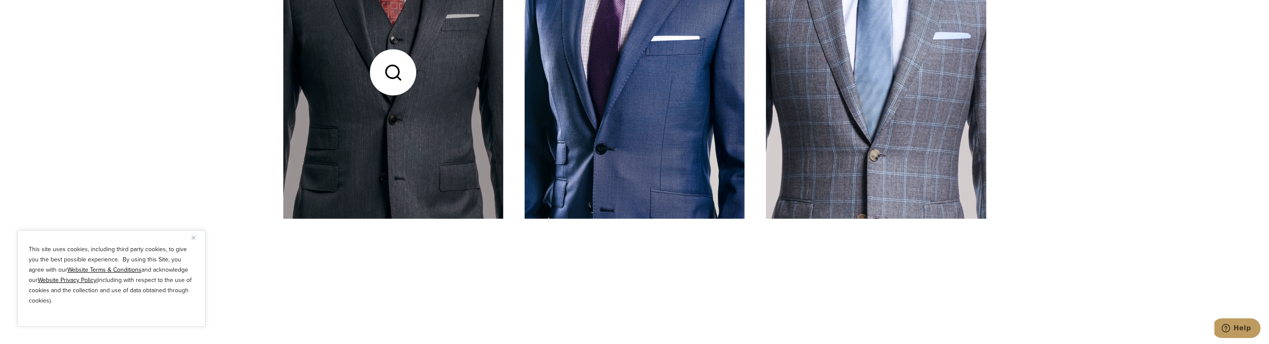
scroll to position [386, 0]
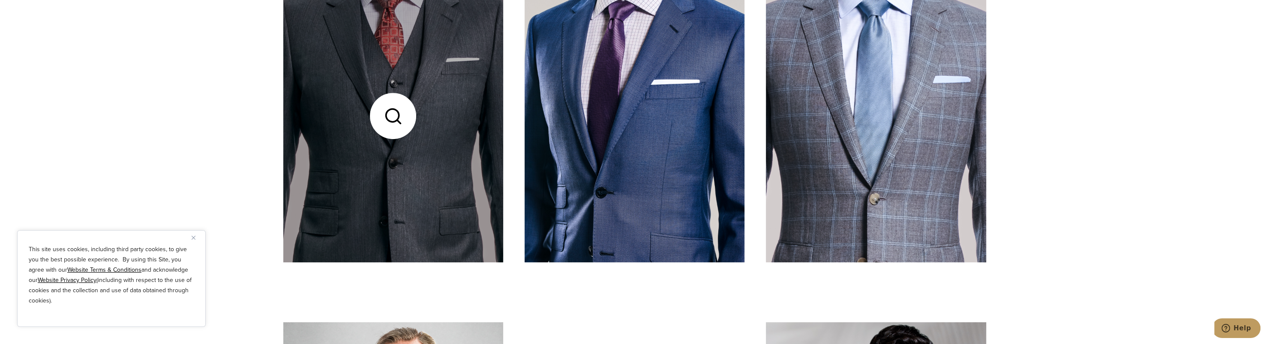
click at [470, 176] on link at bounding box center [393, 116] width 220 height 293
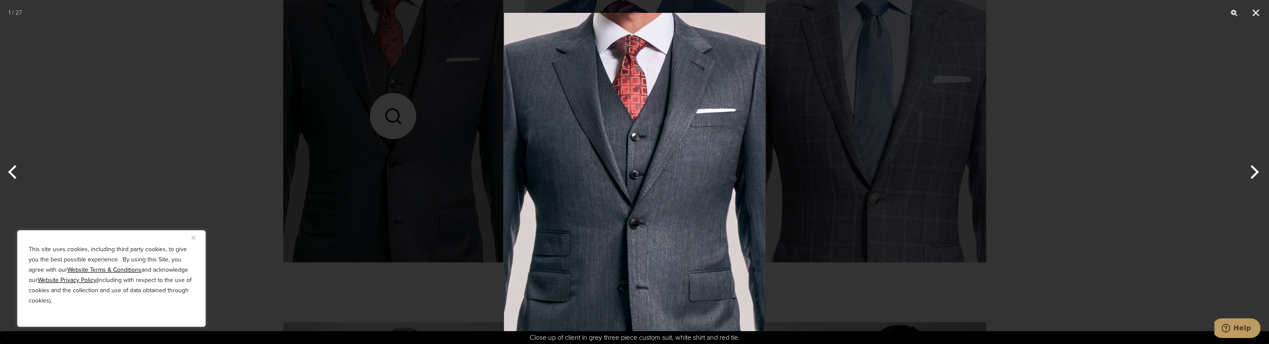
click at [1252, 173] on button "Next" at bounding box center [1253, 172] width 32 height 43
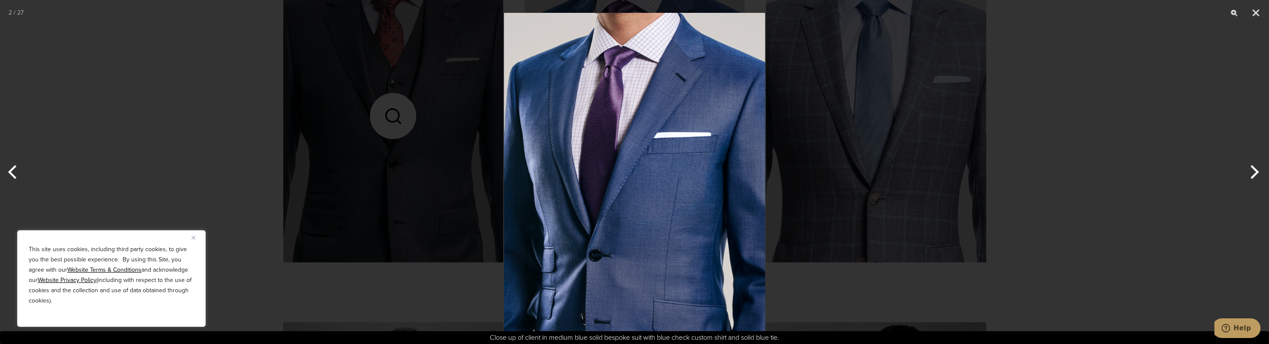
click at [1252, 173] on button "Next" at bounding box center [1253, 172] width 32 height 43
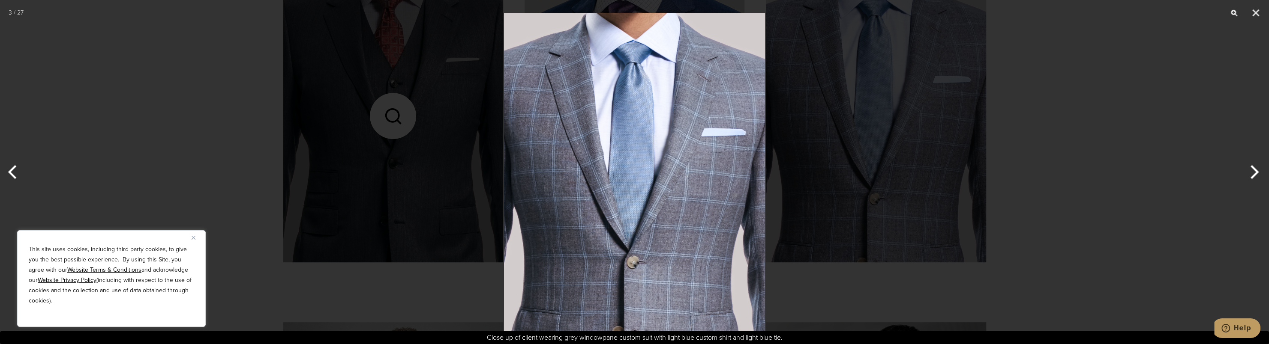
click at [9, 173] on button "Previous" at bounding box center [16, 172] width 32 height 43
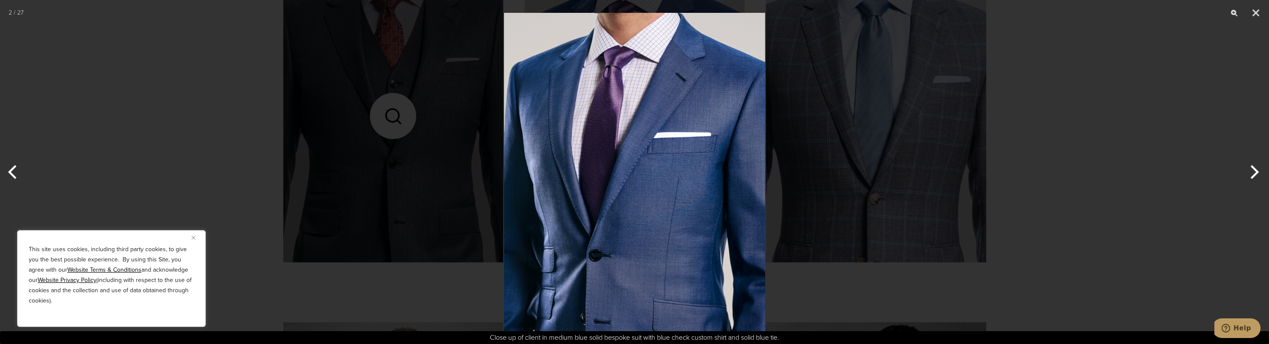
click at [712, 170] on img at bounding box center [634, 172] width 261 height 344
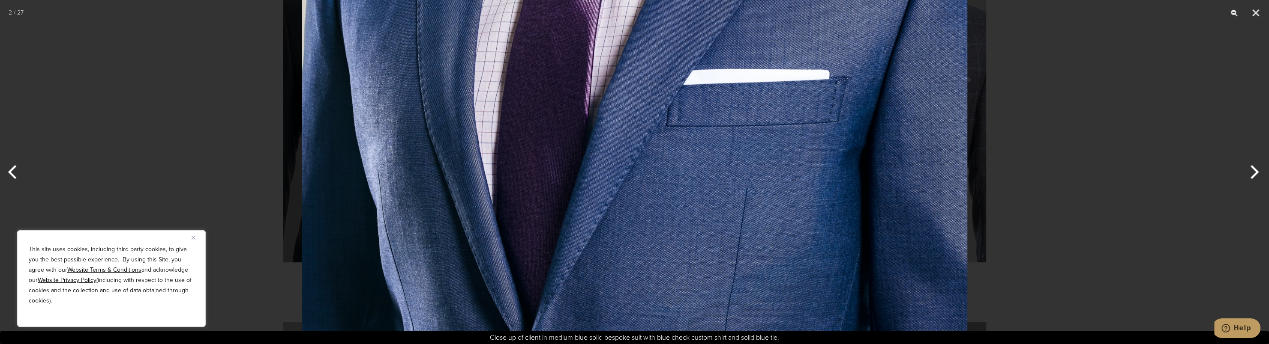
click at [712, 170] on img at bounding box center [634, 176] width 665 height 878
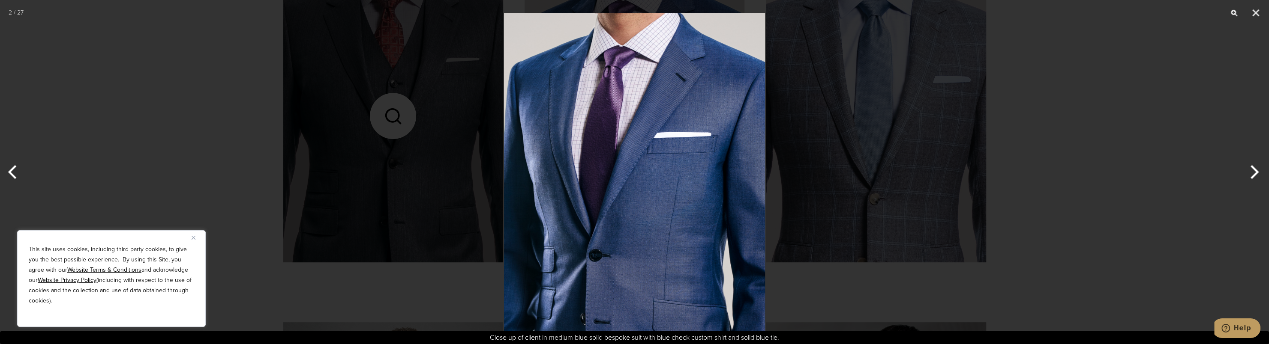
click at [1252, 176] on button "Next" at bounding box center [1253, 172] width 32 height 43
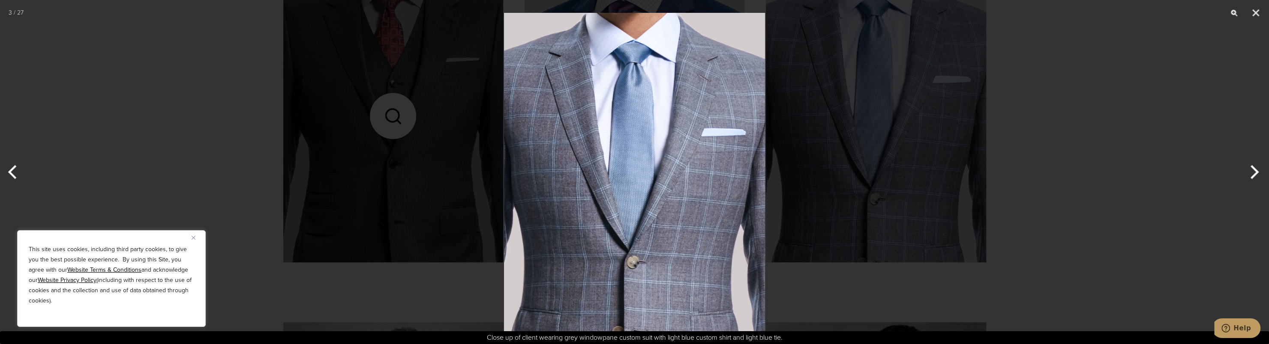
click at [1250, 177] on button "Next" at bounding box center [1253, 172] width 32 height 43
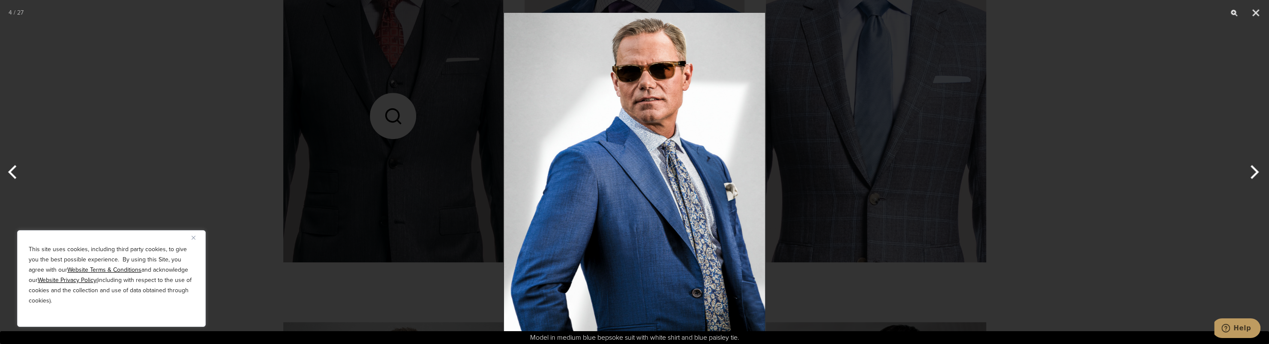
click at [1248, 177] on button "Next" at bounding box center [1253, 172] width 32 height 43
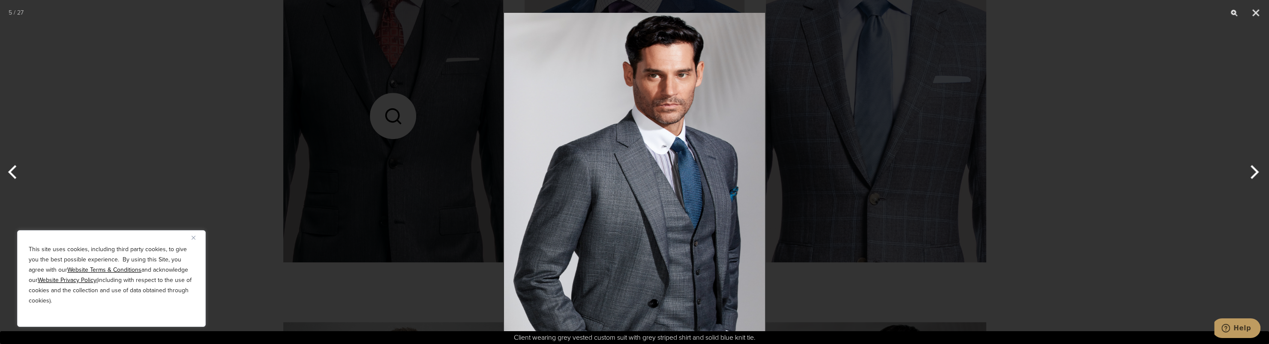
click at [1248, 177] on button "Next" at bounding box center [1253, 172] width 32 height 43
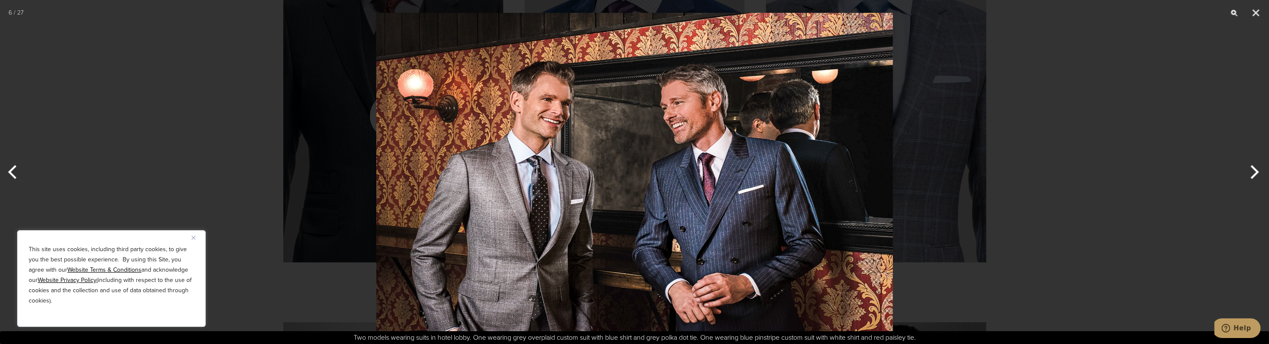
click at [1244, 178] on button "Next" at bounding box center [1253, 172] width 32 height 43
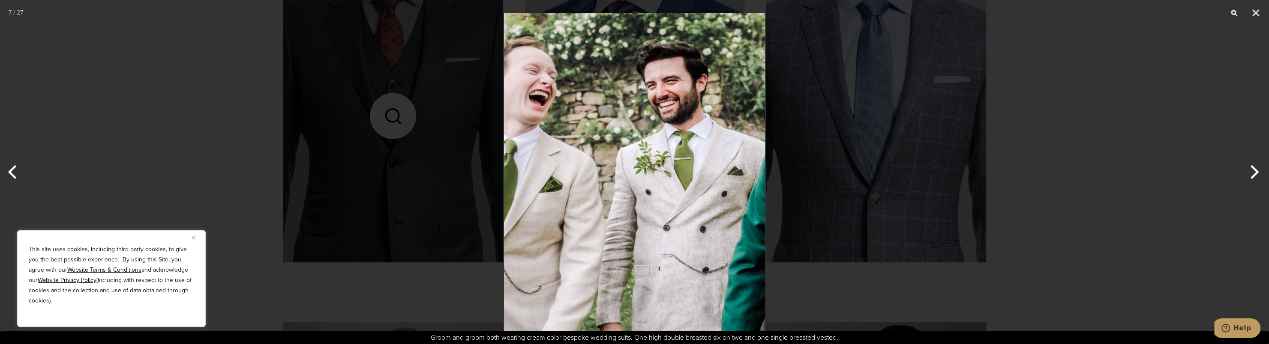
click at [1244, 178] on button "Next" at bounding box center [1253, 172] width 32 height 43
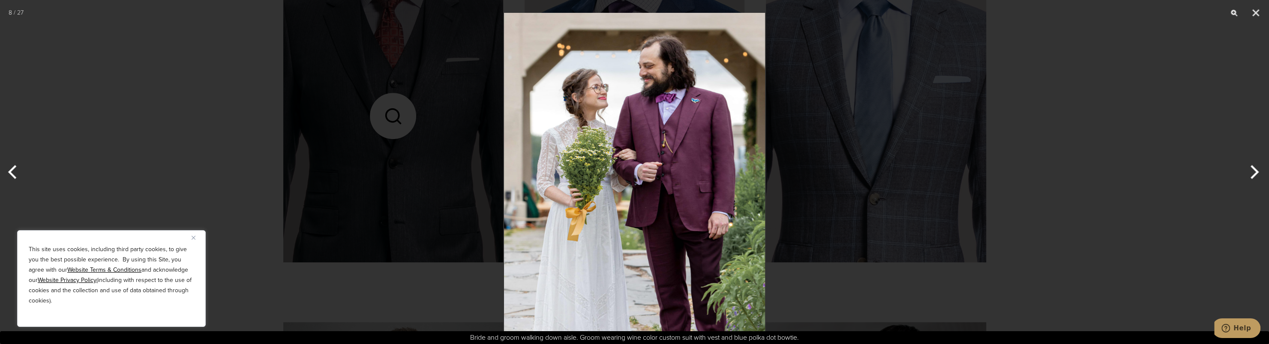
click at [1244, 178] on button "Next" at bounding box center [1253, 172] width 32 height 43
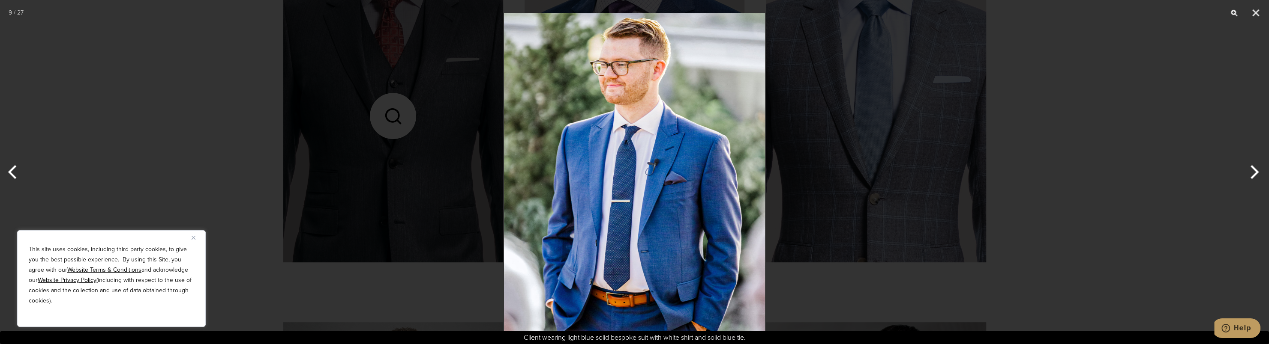
click at [1252, 169] on button "Next" at bounding box center [1253, 172] width 32 height 43
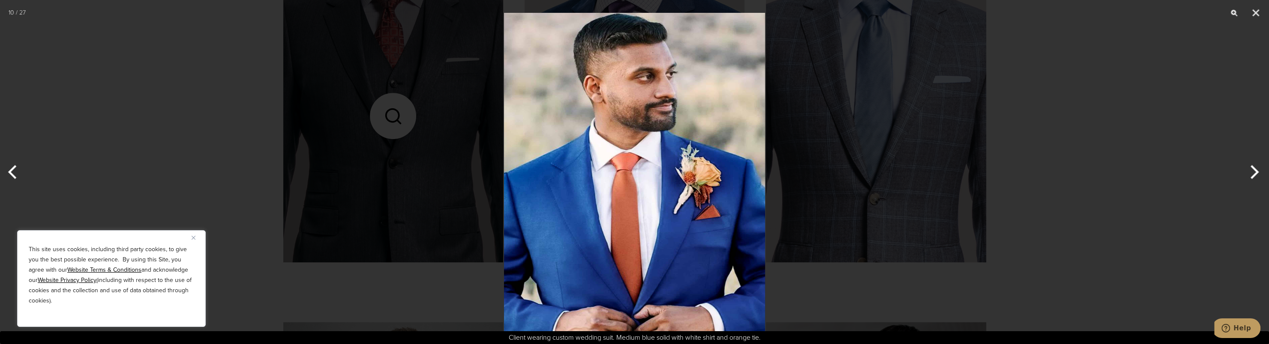
click at [1251, 169] on button "Next" at bounding box center [1253, 172] width 32 height 43
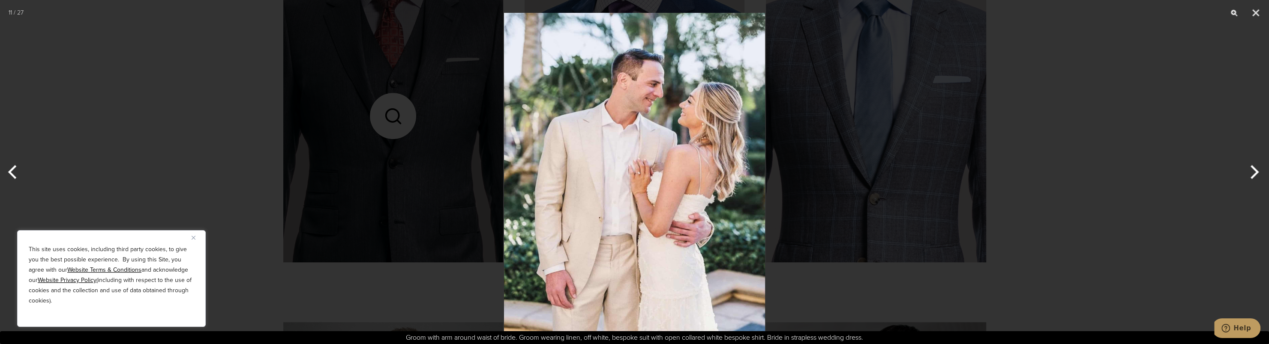
click at [1251, 169] on button "Next" at bounding box center [1253, 172] width 32 height 43
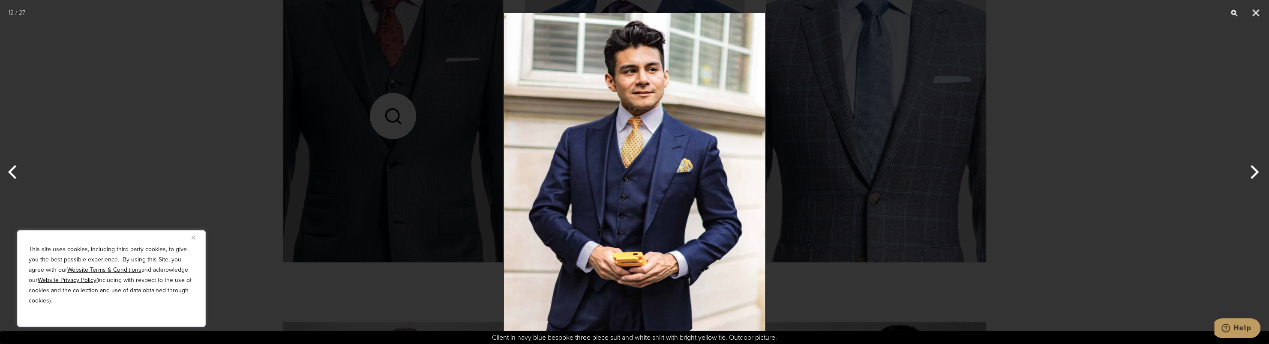
click at [1256, 174] on button "Next" at bounding box center [1253, 172] width 32 height 43
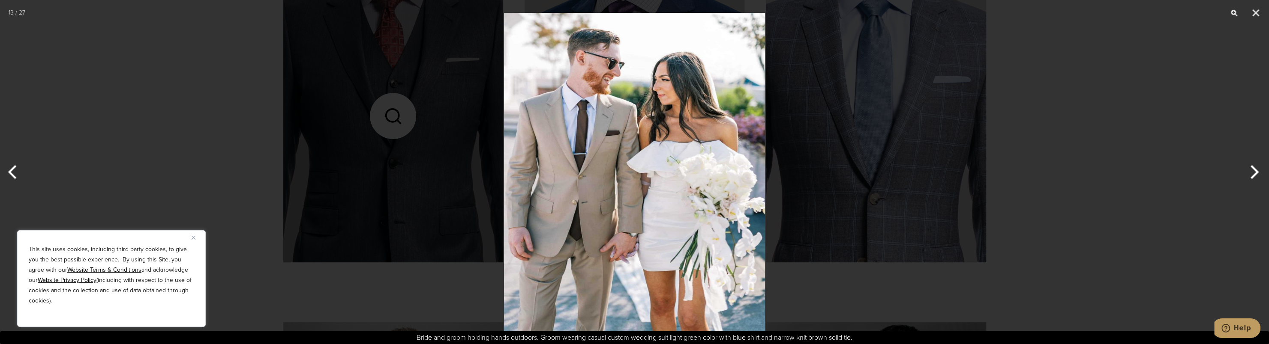
click at [1255, 171] on button "Next" at bounding box center [1253, 172] width 32 height 43
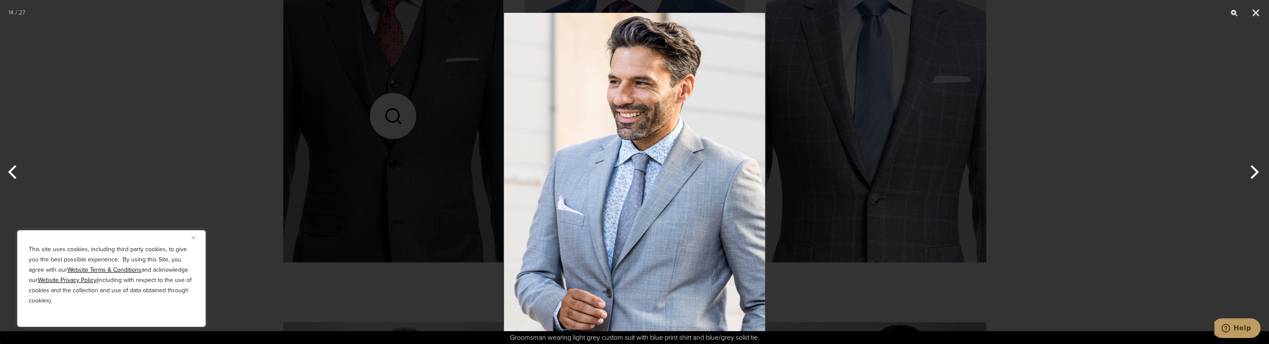
click at [1254, 169] on button "Next" at bounding box center [1253, 172] width 32 height 43
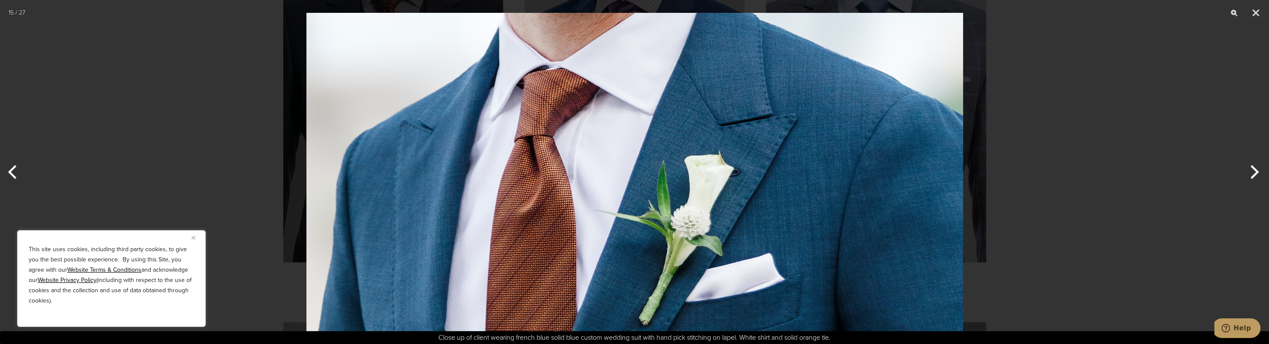
click at [1252, 168] on button "Next" at bounding box center [1253, 172] width 32 height 43
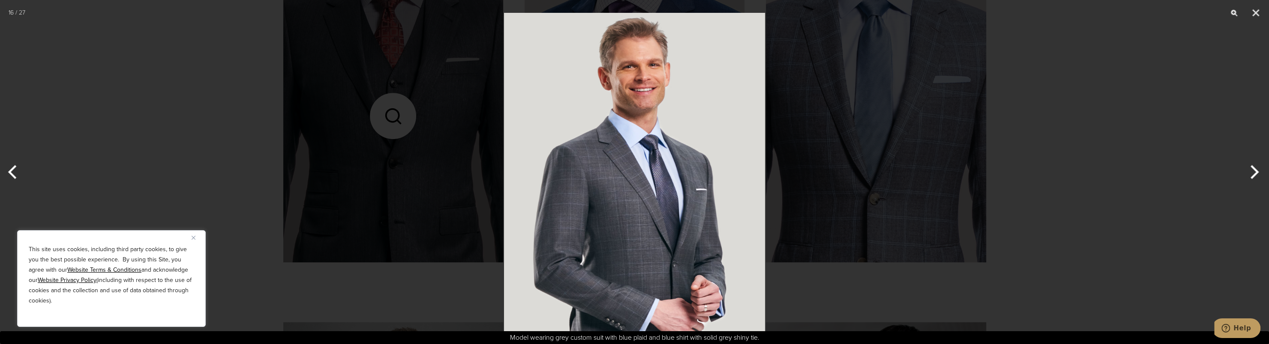
click at [1249, 165] on button "Next" at bounding box center [1253, 172] width 32 height 43
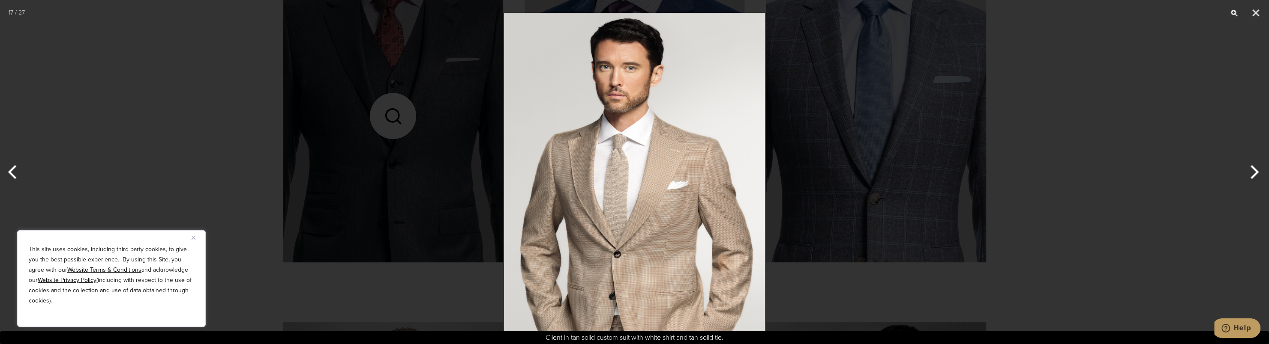
click at [1246, 165] on button "Next" at bounding box center [1253, 172] width 32 height 43
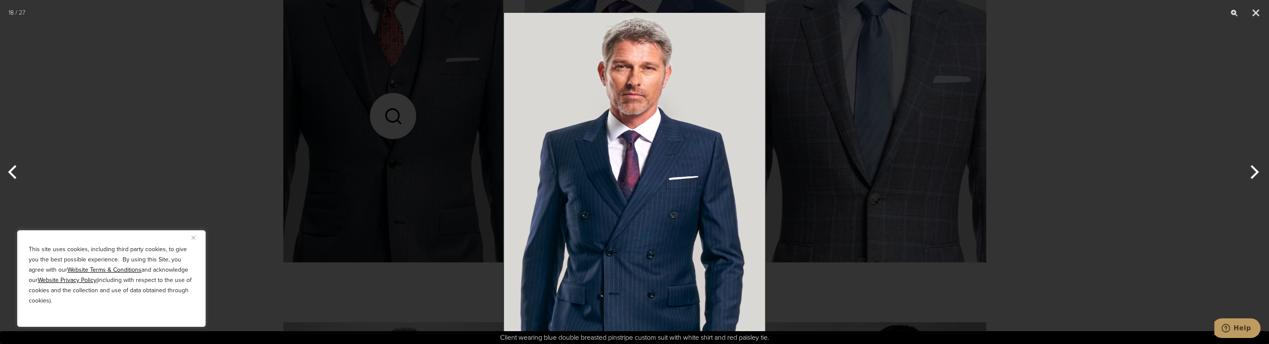
click at [1243, 163] on button "Next" at bounding box center [1253, 172] width 32 height 43
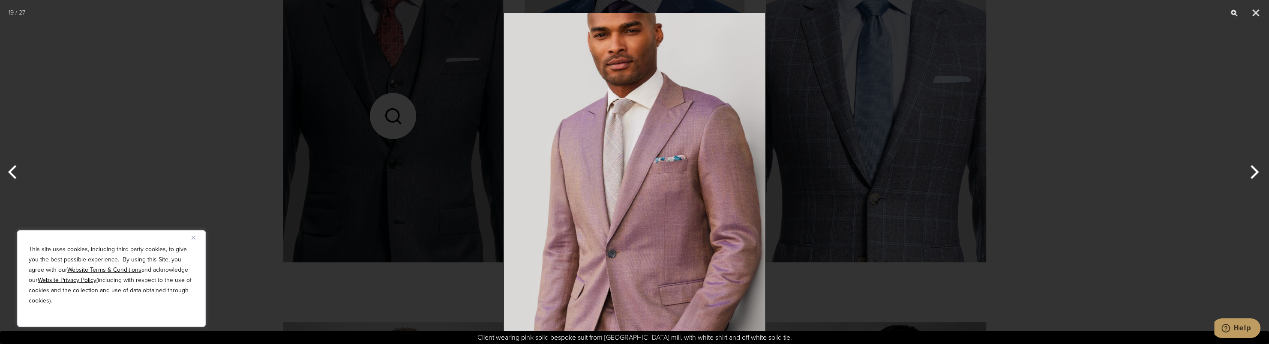
click at [1241, 162] on button "Next" at bounding box center [1253, 172] width 32 height 43
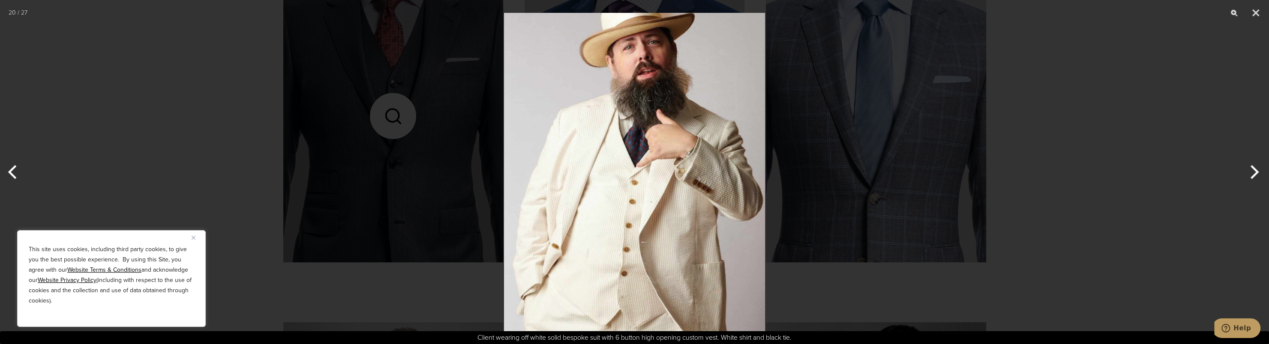
click at [1234, 159] on div at bounding box center [634, 172] width 1269 height 344
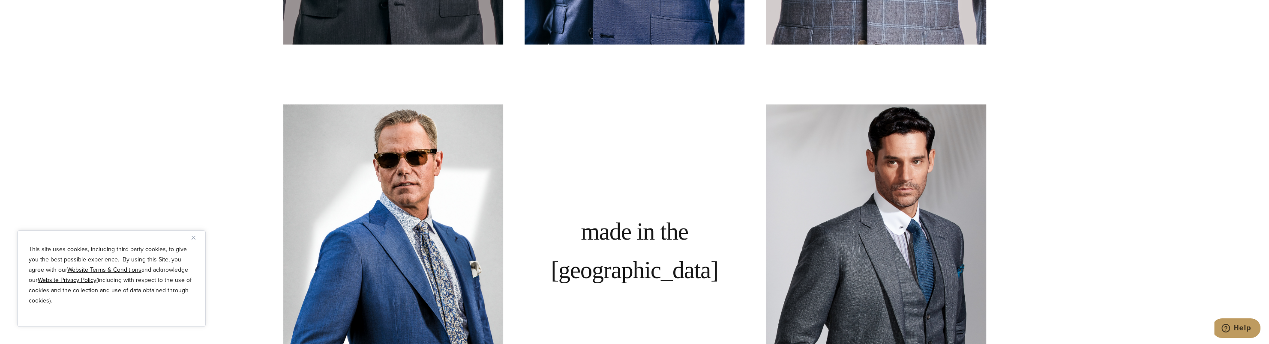
scroll to position [643, 0]
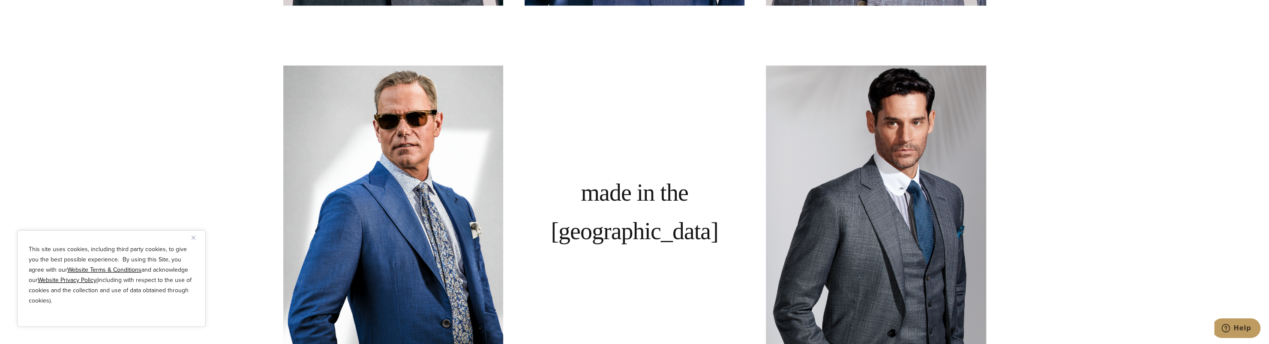
click at [195, 237] on button "Close" at bounding box center [197, 238] width 10 height 10
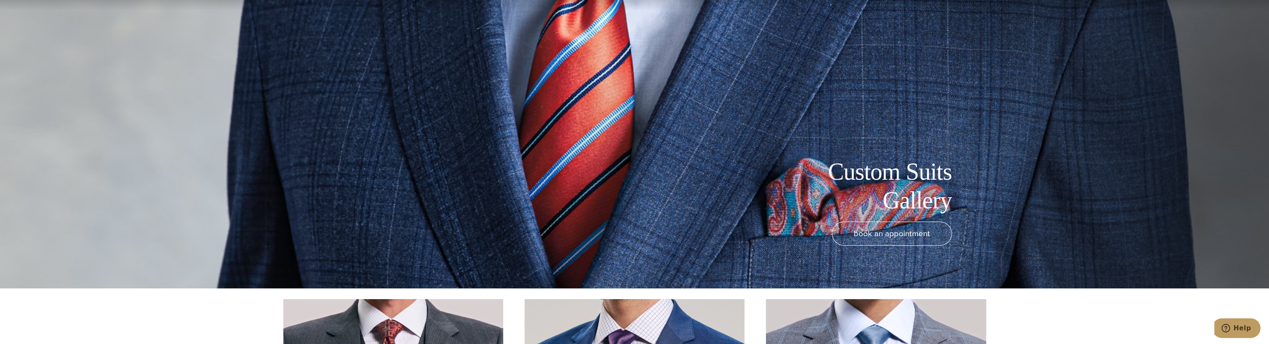
scroll to position [0, 0]
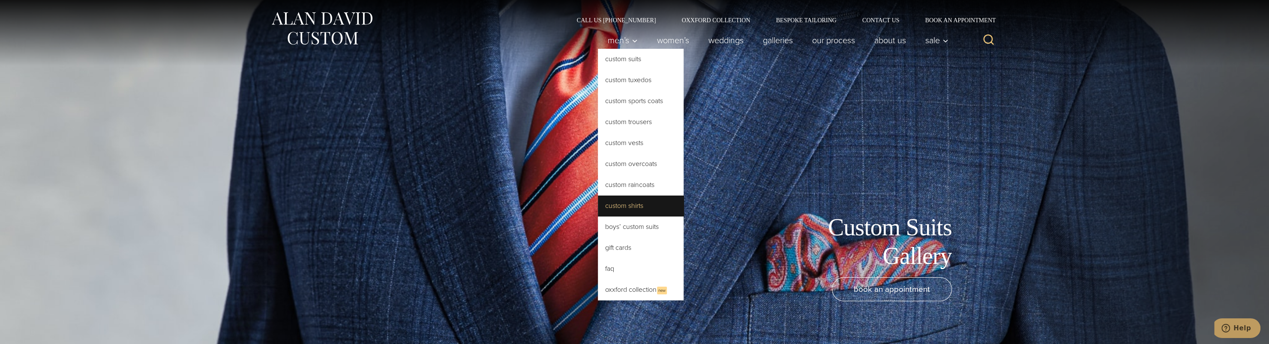
click at [631, 205] on link "Custom Shirts" at bounding box center [641, 206] width 86 height 21
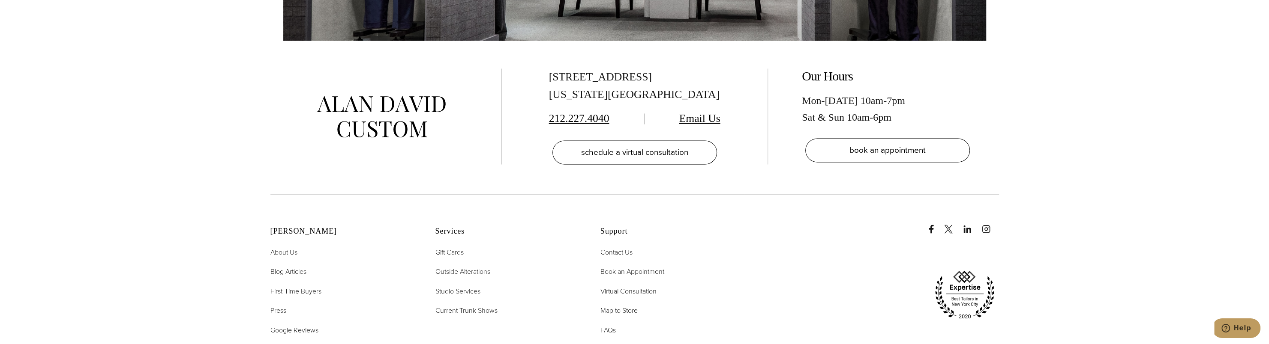
scroll to position [5356, 0]
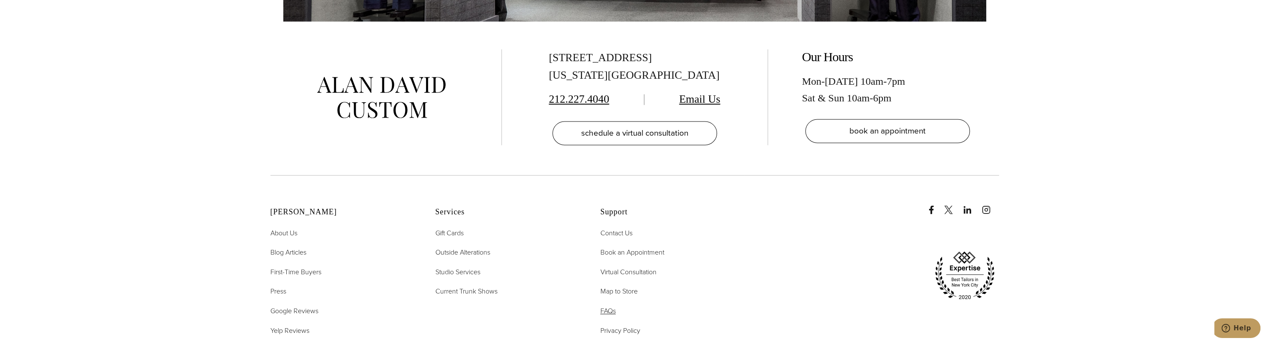
click at [612, 313] on span "FAQs" at bounding box center [607, 311] width 15 height 10
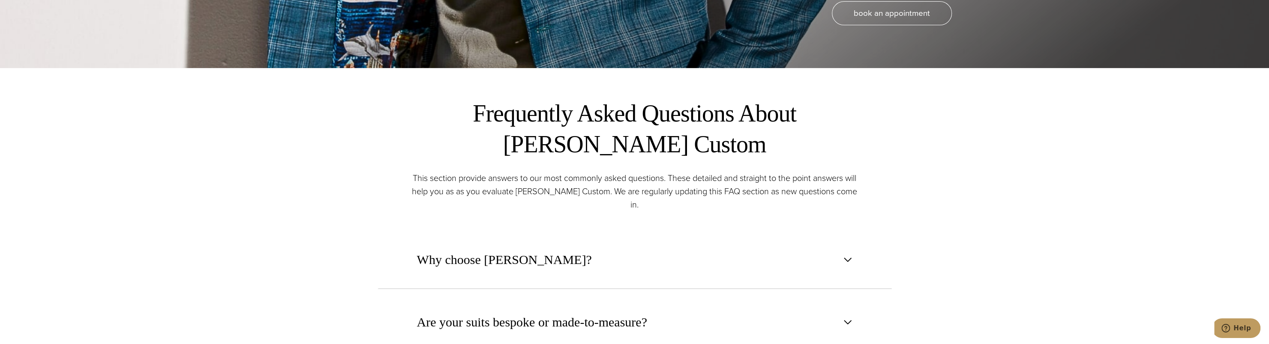
scroll to position [300, 0]
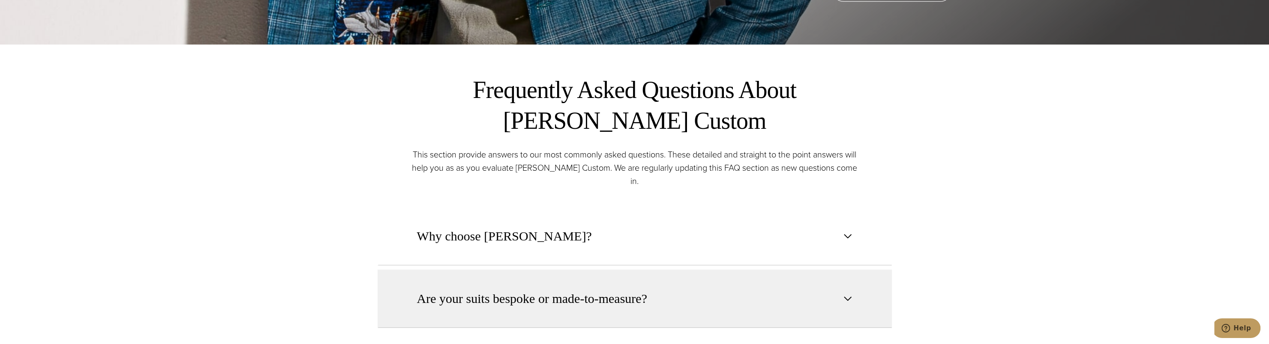
click at [534, 300] on button "Are your suits bespoke or made-to-measure?" at bounding box center [634, 299] width 514 height 58
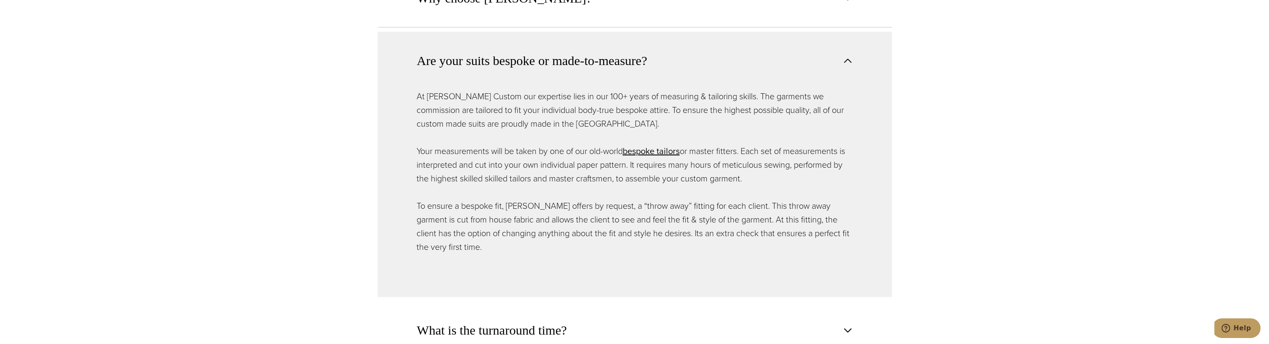
scroll to position [600, 0]
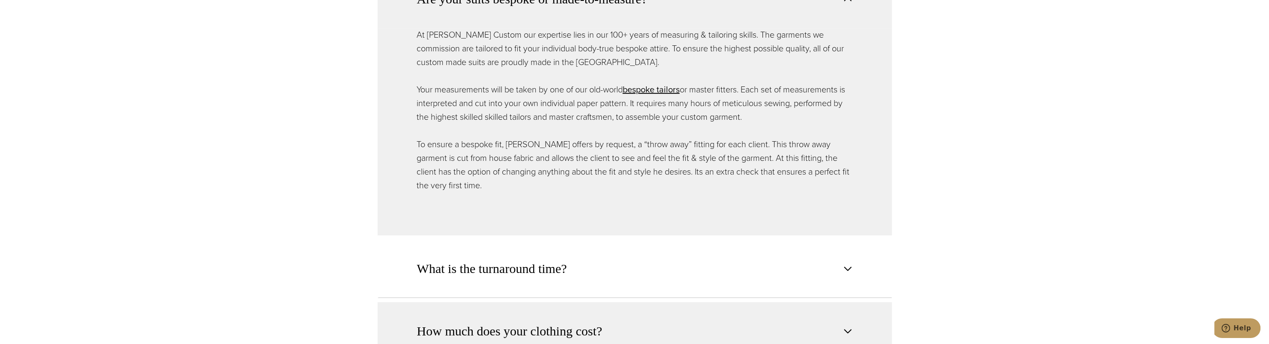
click at [523, 322] on span "How much does your clothing cost?" at bounding box center [509, 331] width 185 height 19
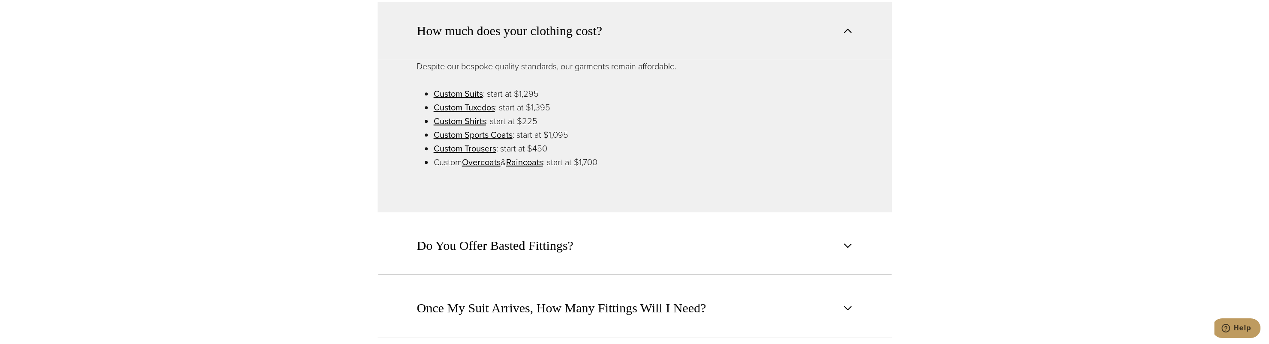
scroll to position [728, 0]
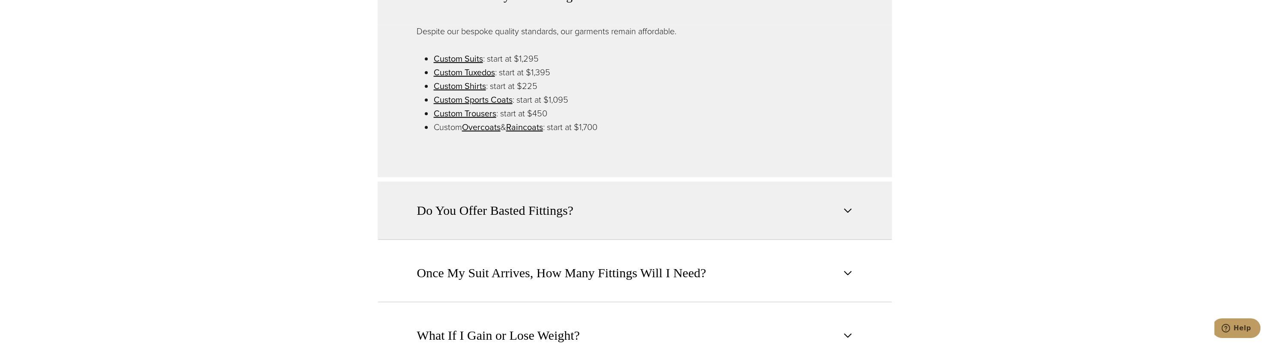
click at [528, 202] on span "Do You Offer Basted Fittings?" at bounding box center [495, 210] width 156 height 19
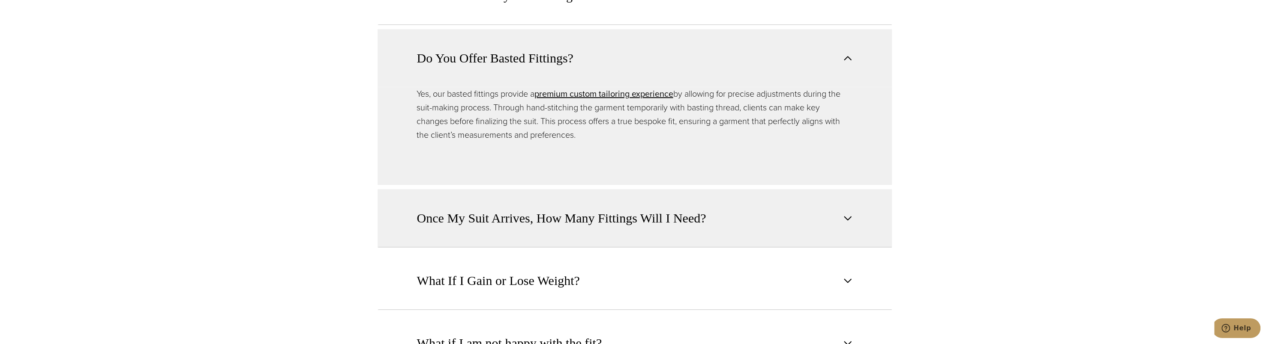
click at [524, 209] on span "Once My Suit Arrives, How Many Fittings Will I Need?" at bounding box center [561, 218] width 289 height 19
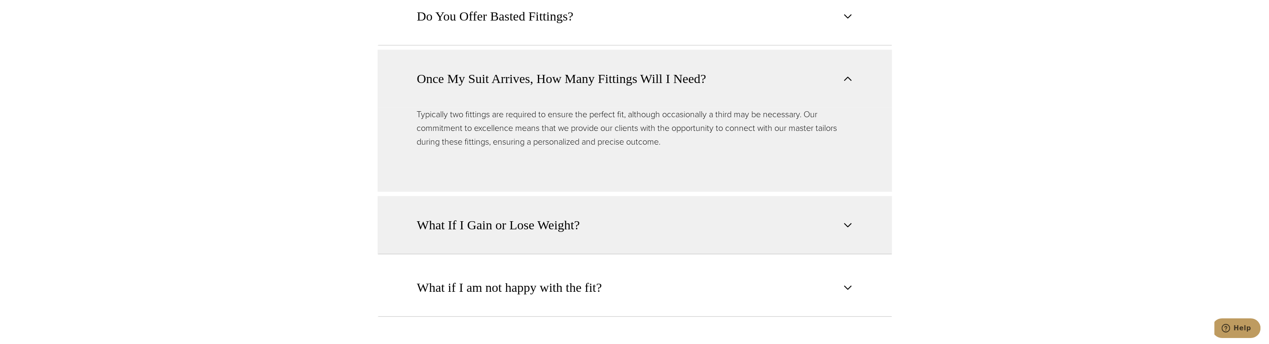
scroll to position [771, 0]
click at [514, 215] on span "What If I Gain or Lose Weight?" at bounding box center [498, 224] width 163 height 19
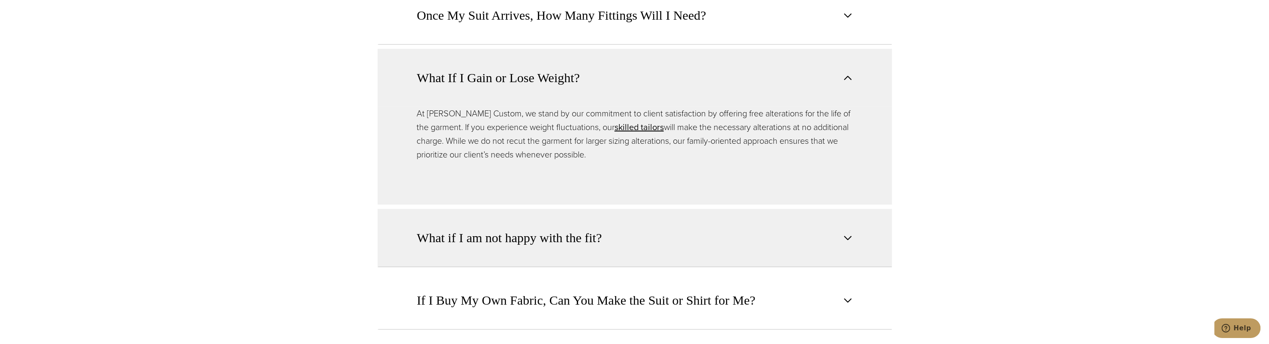
scroll to position [857, 0]
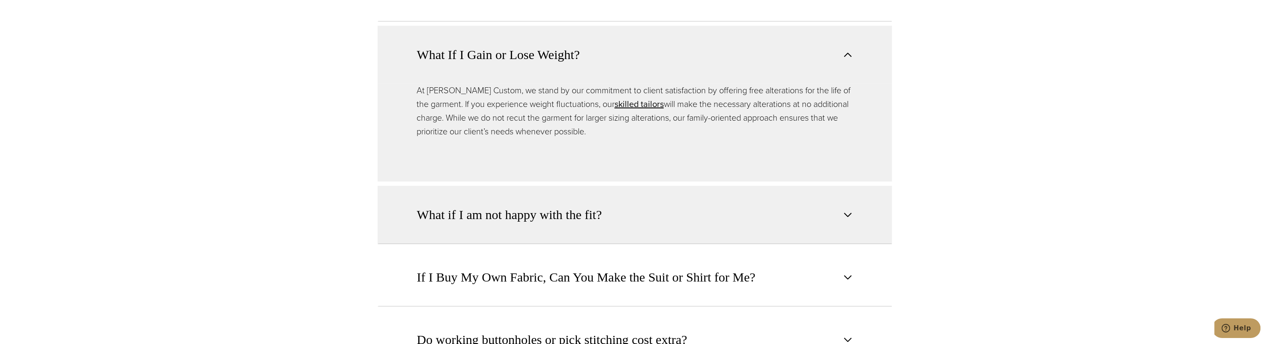
click at [552, 217] on button "What if I am not happy with the fit?" at bounding box center [634, 215] width 514 height 58
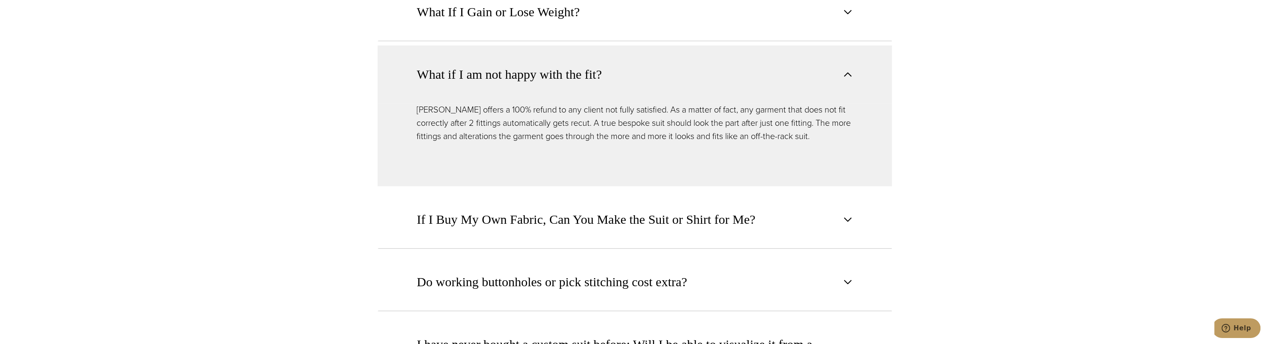
scroll to position [943, 0]
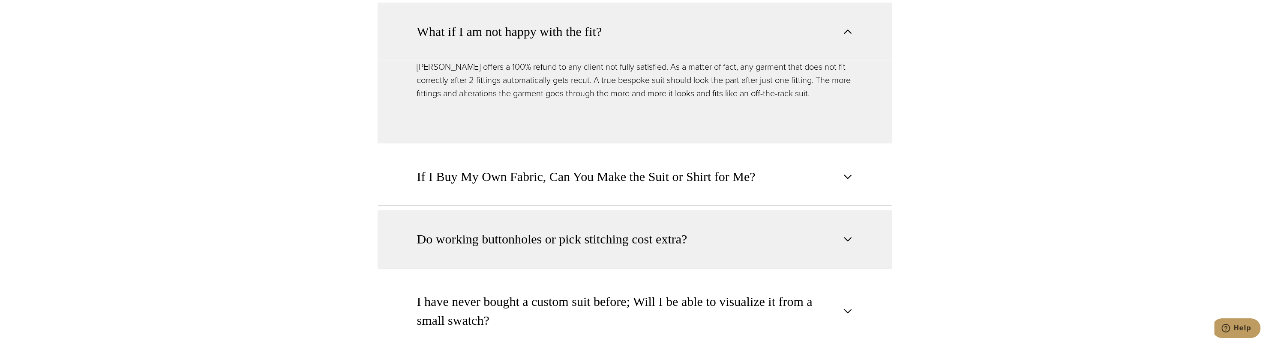
click at [557, 230] on span "Do working buttonholes or pick stitching cost extra?" at bounding box center [552, 239] width 270 height 19
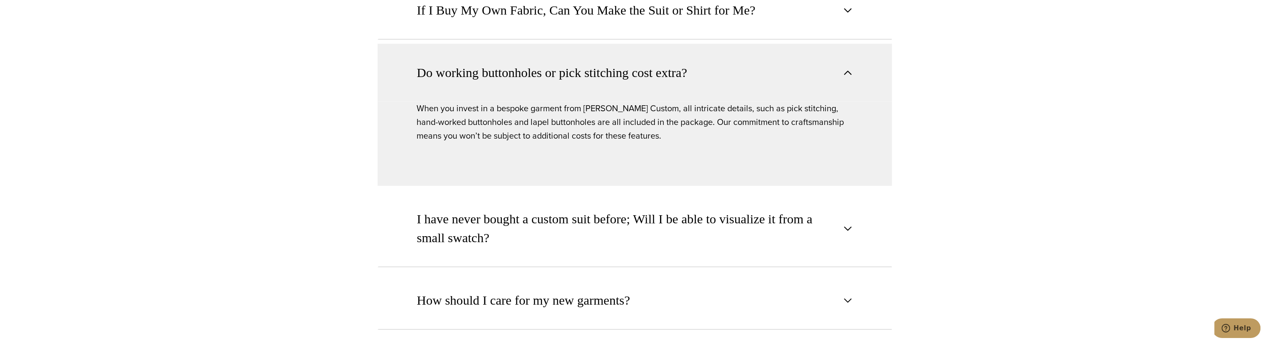
scroll to position [1028, 0]
click at [557, 223] on span "I have never bought a custom suit before; Will I be able to visualize it from a…" at bounding box center [627, 227] width 421 height 38
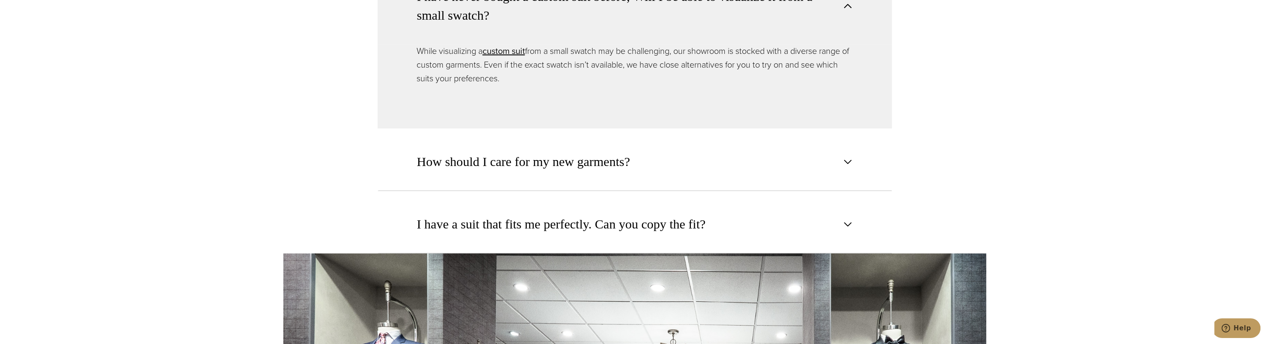
scroll to position [1157, 0]
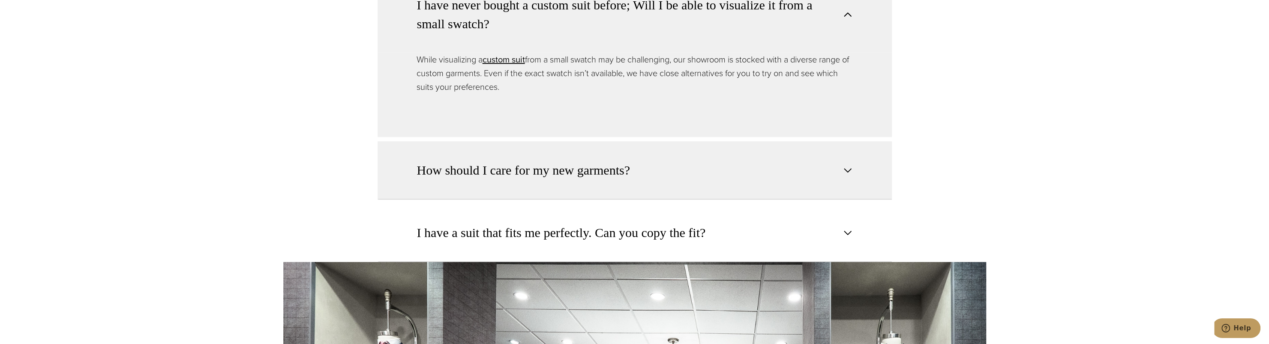
click at [566, 162] on span "How should I care for my new garments?" at bounding box center [523, 170] width 213 height 19
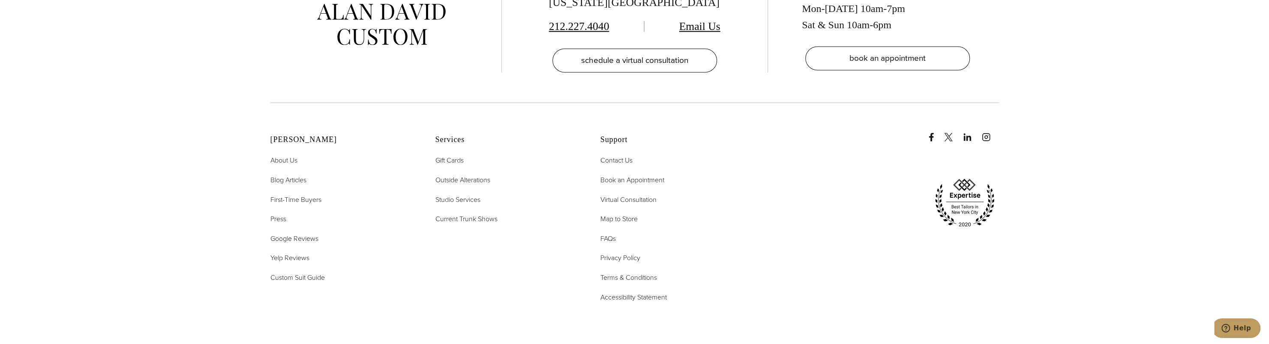
scroll to position [1842, 0]
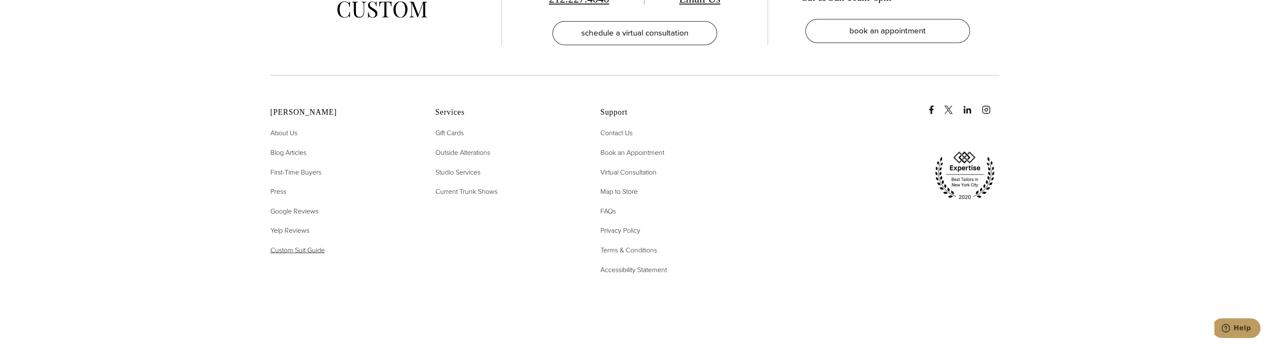
click at [283, 245] on span "Custom Suit Guide" at bounding box center [297, 250] width 54 height 10
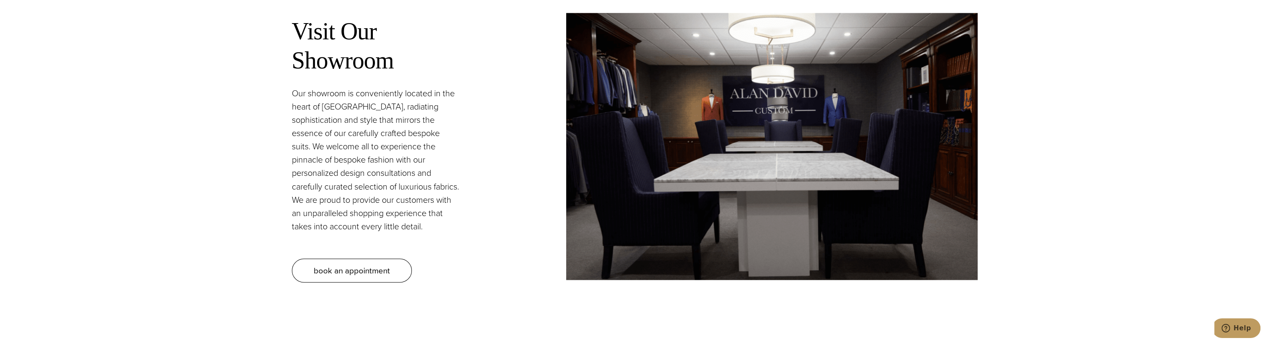
scroll to position [1757, 0]
